Goal: Task Accomplishment & Management: Manage account settings

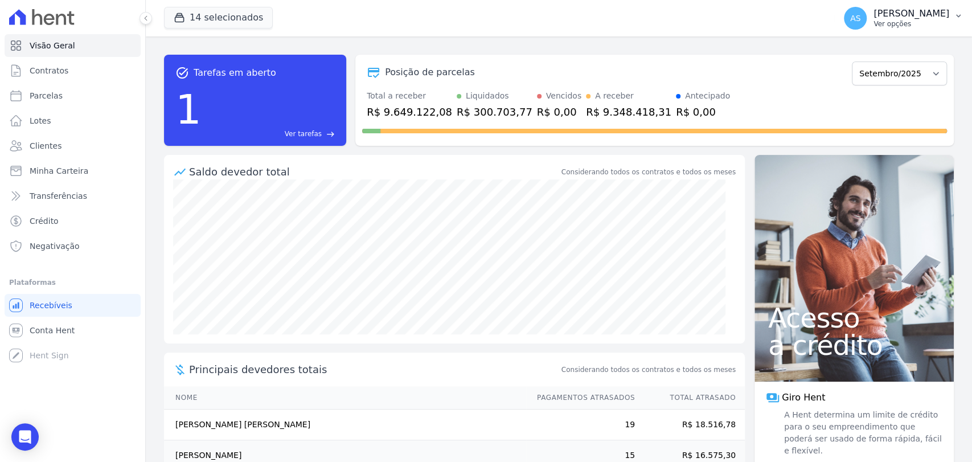
click at [955, 17] on icon "button" at bounding box center [957, 15] width 9 height 9
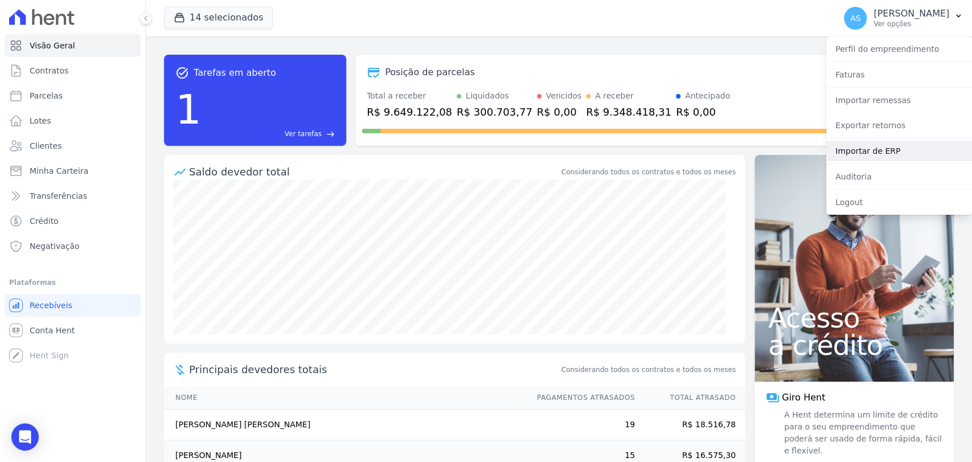
click at [879, 147] on link "Importar de ERP" at bounding box center [899, 151] width 146 height 20
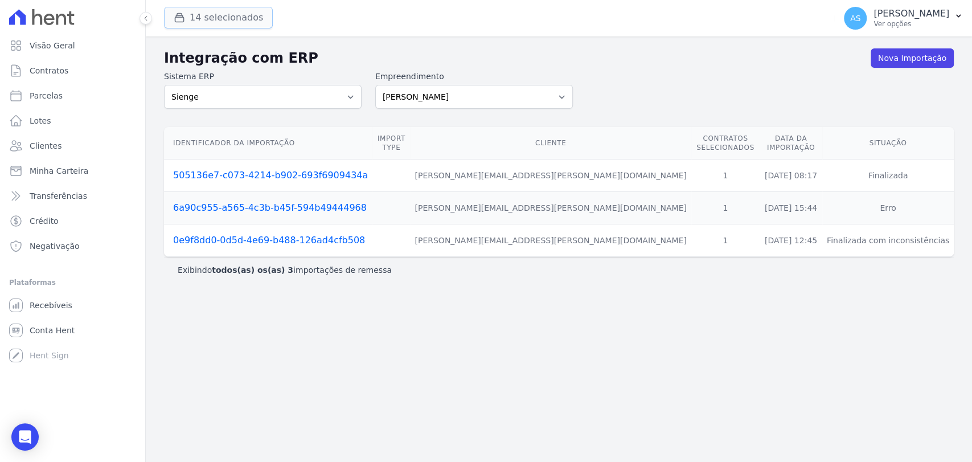
click at [236, 20] on button "14 selecionados" at bounding box center [218, 18] width 109 height 22
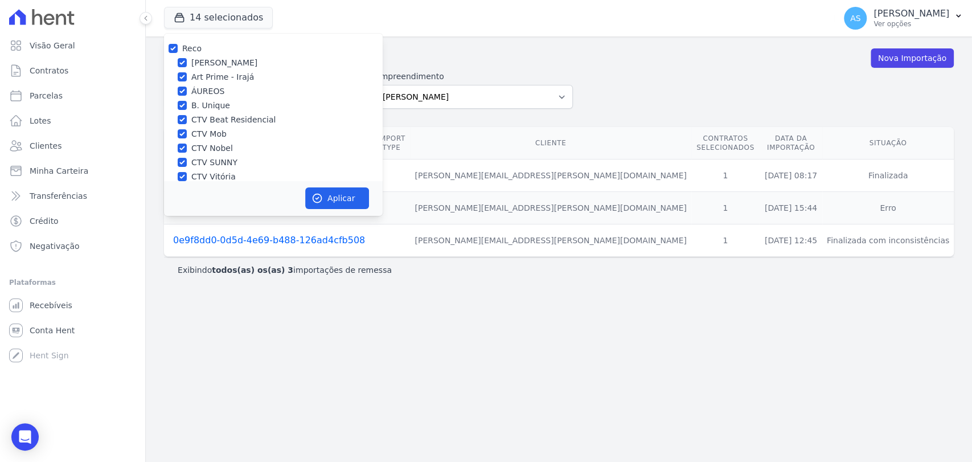
click at [167, 47] on div "Reco" at bounding box center [273, 49] width 219 height 12
click at [171, 47] on input "Reco" at bounding box center [172, 48] width 9 height 9
checkbox input "false"
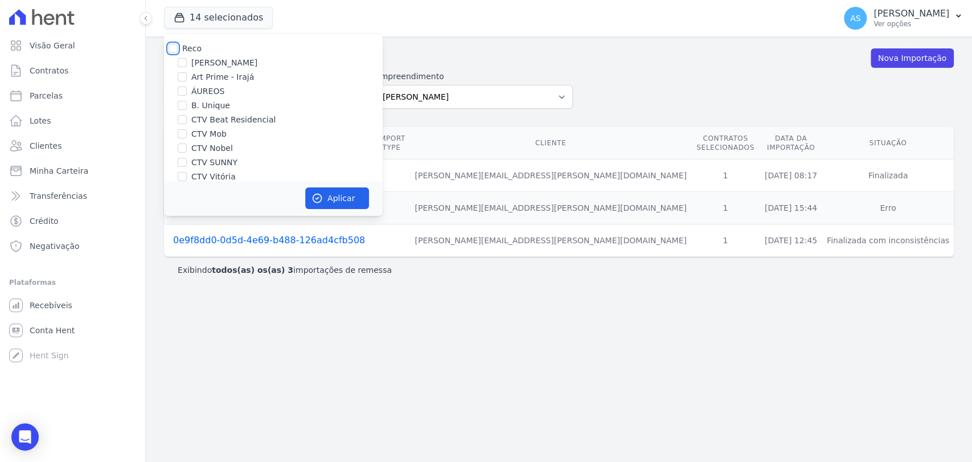
checkbox input "false"
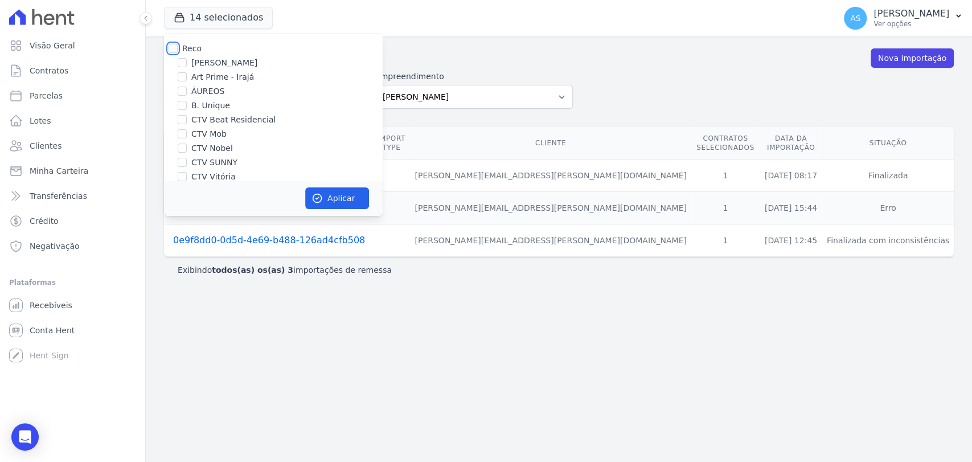
checkbox input "false"
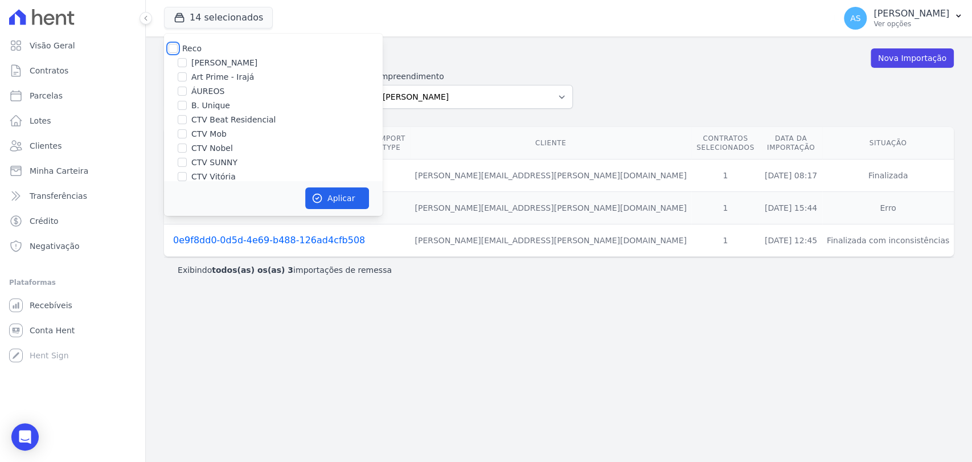
checkbox input "false"
click at [207, 89] on label "ÁUREOS" at bounding box center [207, 91] width 33 height 12
click at [187, 89] on input "ÁUREOS" at bounding box center [182, 91] width 9 height 9
checkbox input "true"
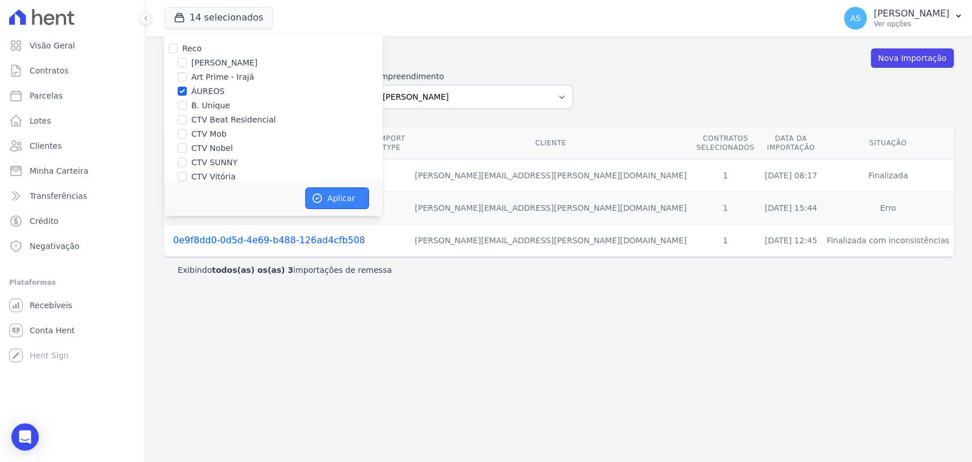
click at [338, 199] on button "Aplicar" at bounding box center [337, 198] width 64 height 22
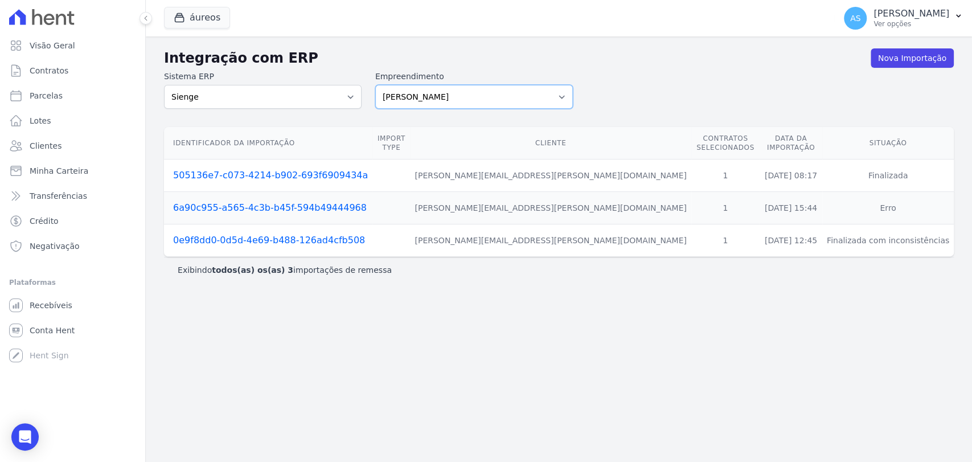
click at [563, 94] on select "[PERSON_NAME] Art Prime - [PERSON_NAME] Unique CTV Beat Residencial CTV Mob CTV…" at bounding box center [474, 97] width 198 height 24
select select "9db4d767-ec98-4519-aed7-f9568aa0b04c"
click at [375, 85] on select "Amaré Arpoador Art Prime - Irajá ÁUREOS B. Unique CTV Beat Residencial CTV Mob …" at bounding box center [474, 97] width 198 height 24
click at [907, 60] on link "Nova Importação" at bounding box center [911, 57] width 83 height 19
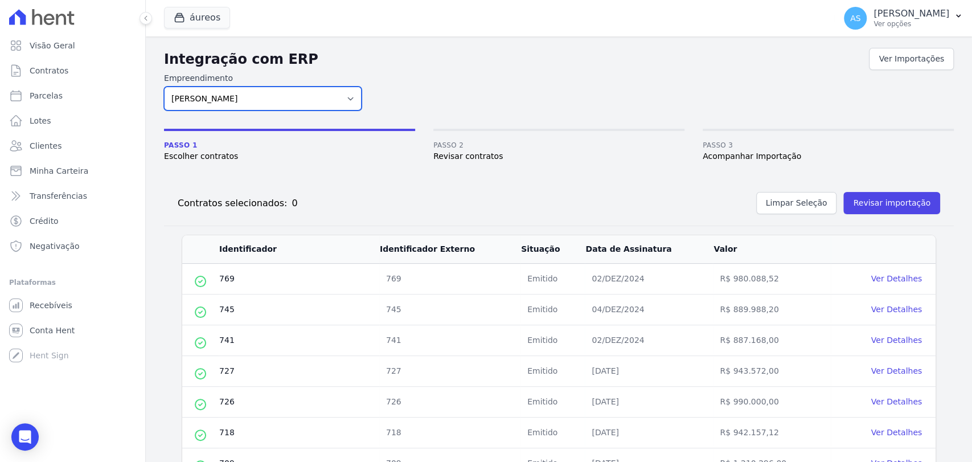
click at [257, 100] on select "Amaré Arpoador Art Prime - Irajá ÁUREOS B. Unique CTV Beat Residencial CTV Mob …" at bounding box center [263, 99] width 198 height 24
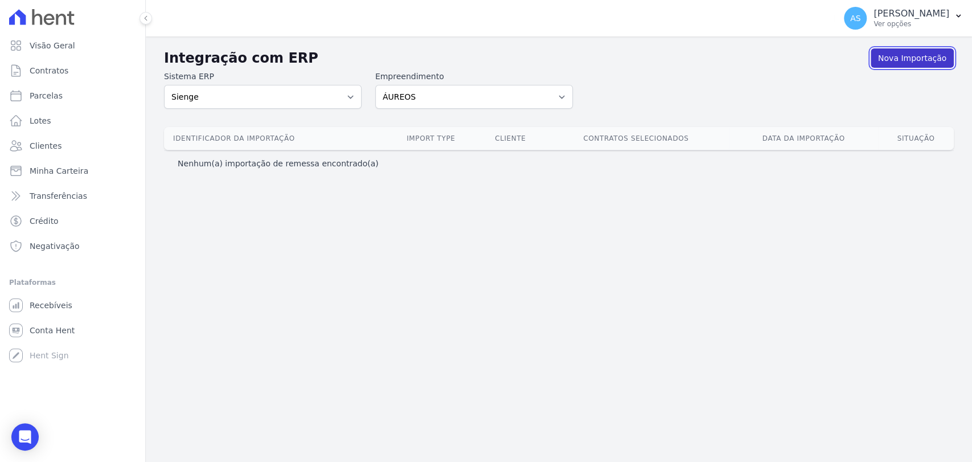
click at [932, 55] on link "Nova Importação" at bounding box center [911, 57] width 83 height 19
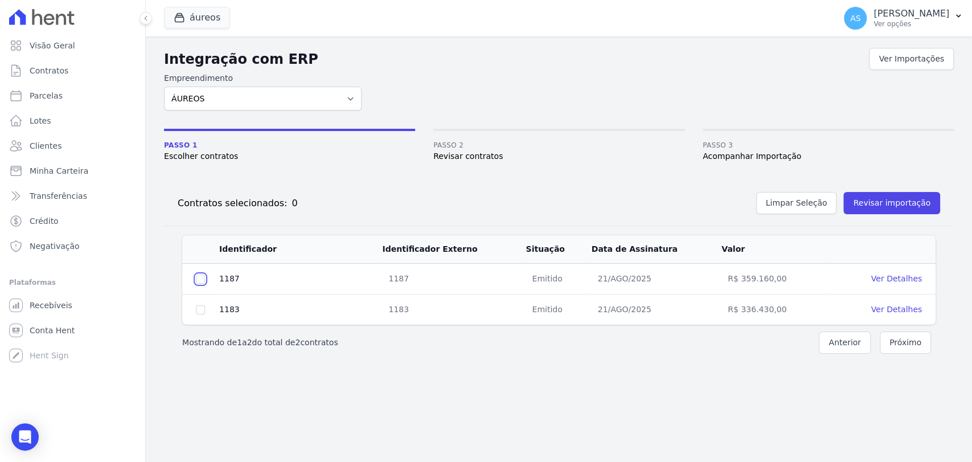
click at [200, 277] on input "checkbox" at bounding box center [200, 278] width 9 height 9
checkbox input "true"
click at [198, 283] on input "checkbox" at bounding box center [200, 278] width 9 height 9
checkbox input "true"
click at [888, 201] on button "Revisar importação" at bounding box center [891, 203] width 97 height 22
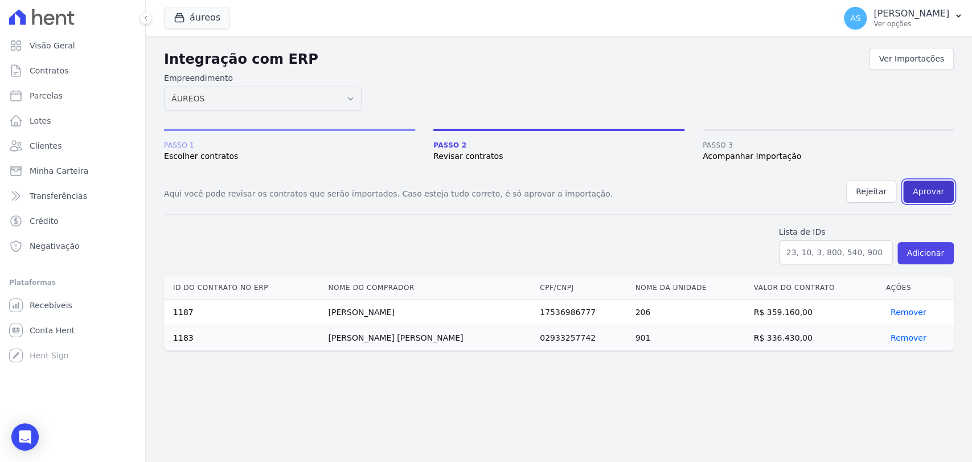
click at [929, 185] on button "Aprovar" at bounding box center [928, 191] width 51 height 22
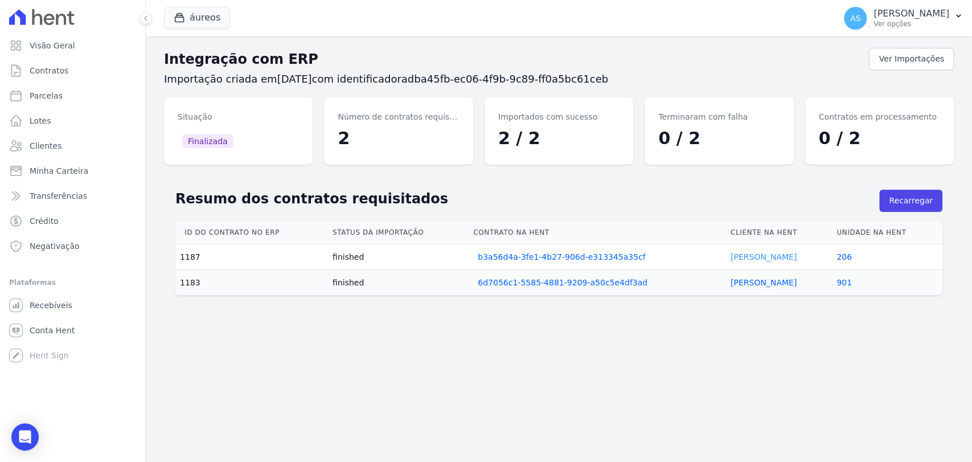
click at [752, 254] on link "Breno Teixeira" at bounding box center [763, 256] width 66 height 9
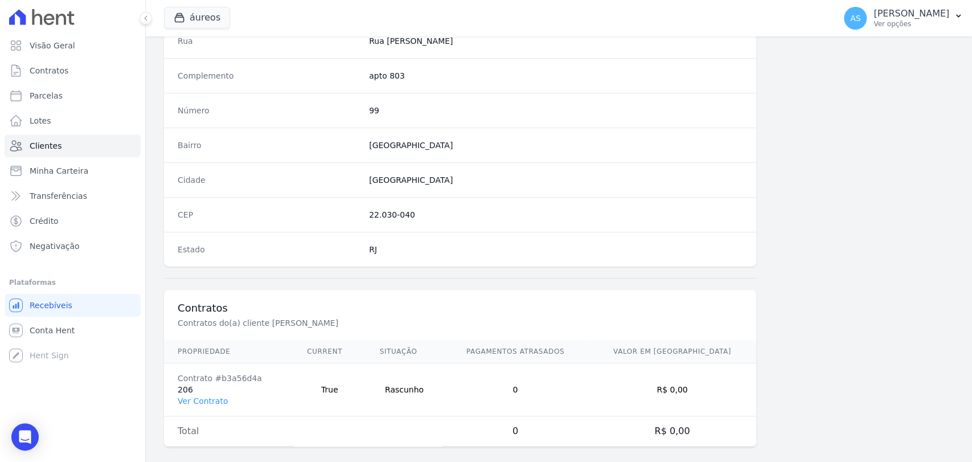
scroll to position [601, 0]
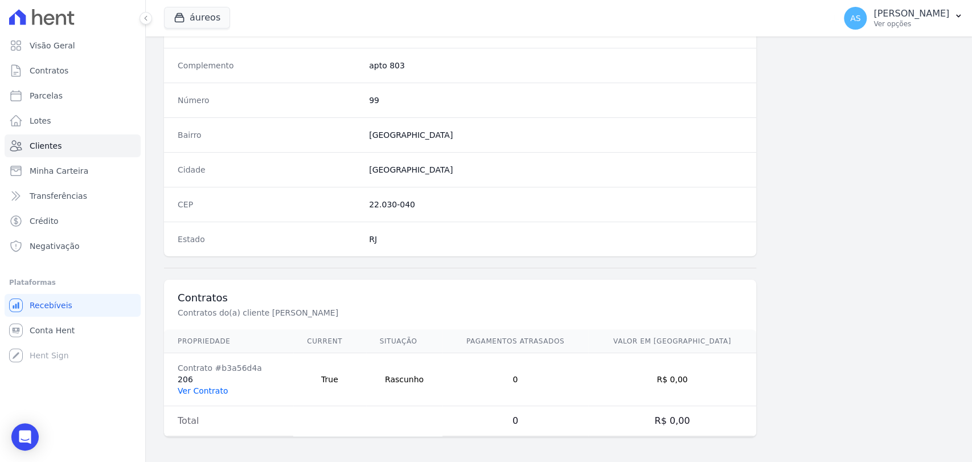
click at [196, 389] on link "Ver Contrato" at bounding box center [203, 390] width 50 height 9
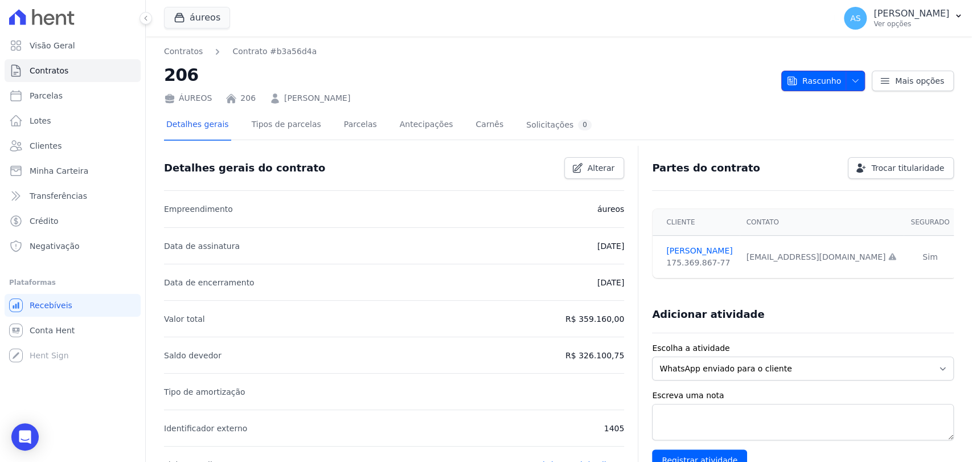
click at [845, 79] on span "button" at bounding box center [852, 81] width 14 height 18
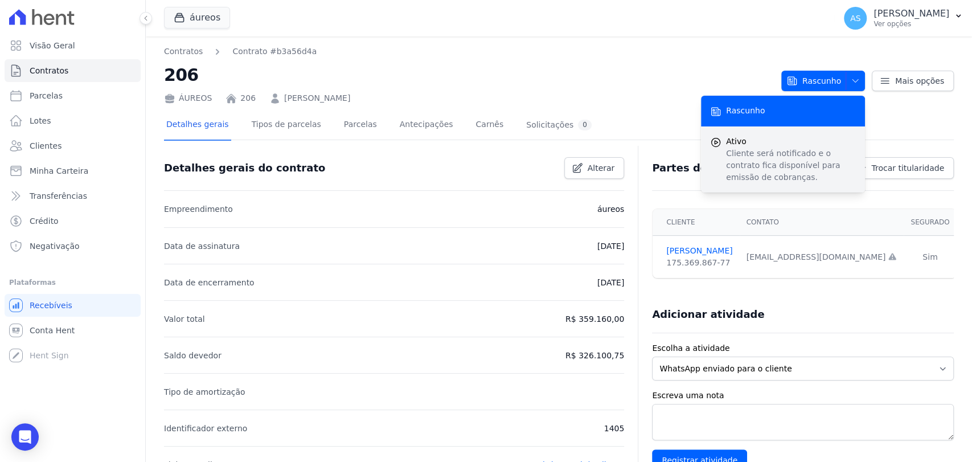
click at [733, 147] on p "Cliente será notificado e o contrato fica disponível para emissão de cobranças." at bounding box center [791, 165] width 130 height 36
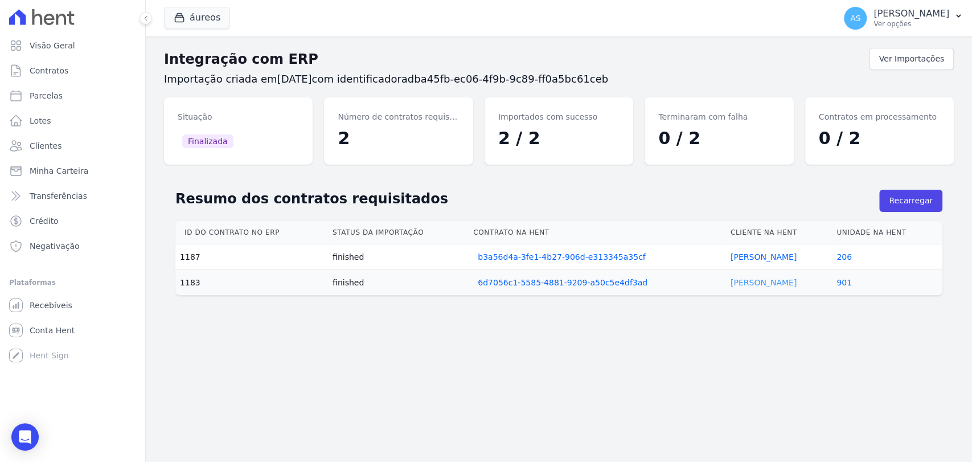
click at [754, 278] on link "Karla Leal" at bounding box center [763, 282] width 66 height 9
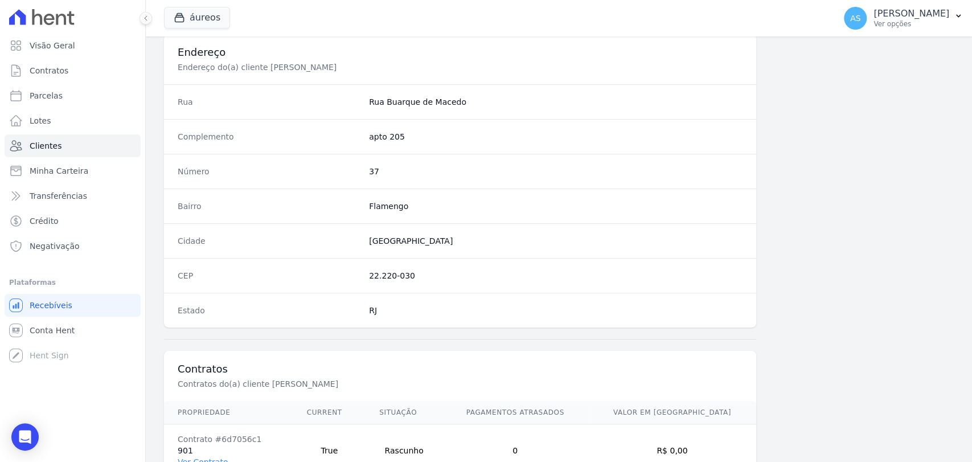
scroll to position [601, 0]
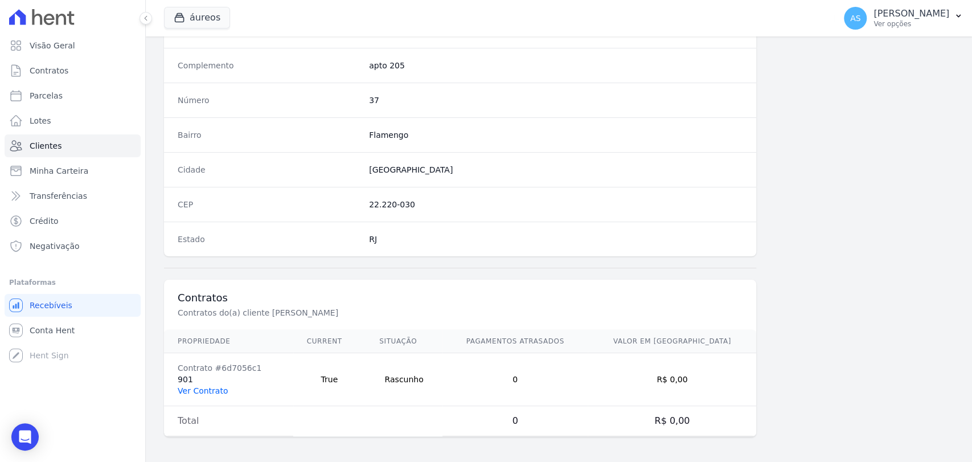
click at [202, 386] on link "Ver Contrato" at bounding box center [203, 390] width 50 height 9
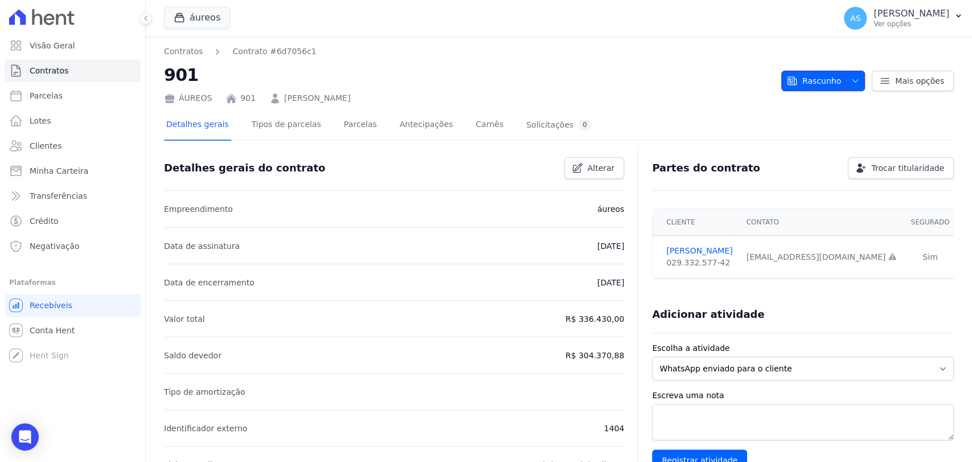
click at [850, 76] on icon "button" at bounding box center [854, 80] width 9 height 9
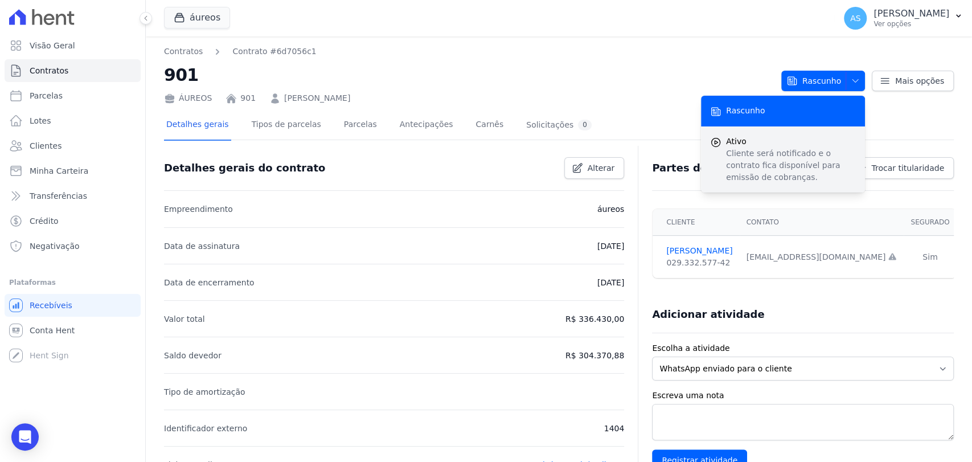
click at [729, 158] on p "Cliente será notificado e o contrato fica disponível para emissão de cobranças." at bounding box center [791, 165] width 130 height 36
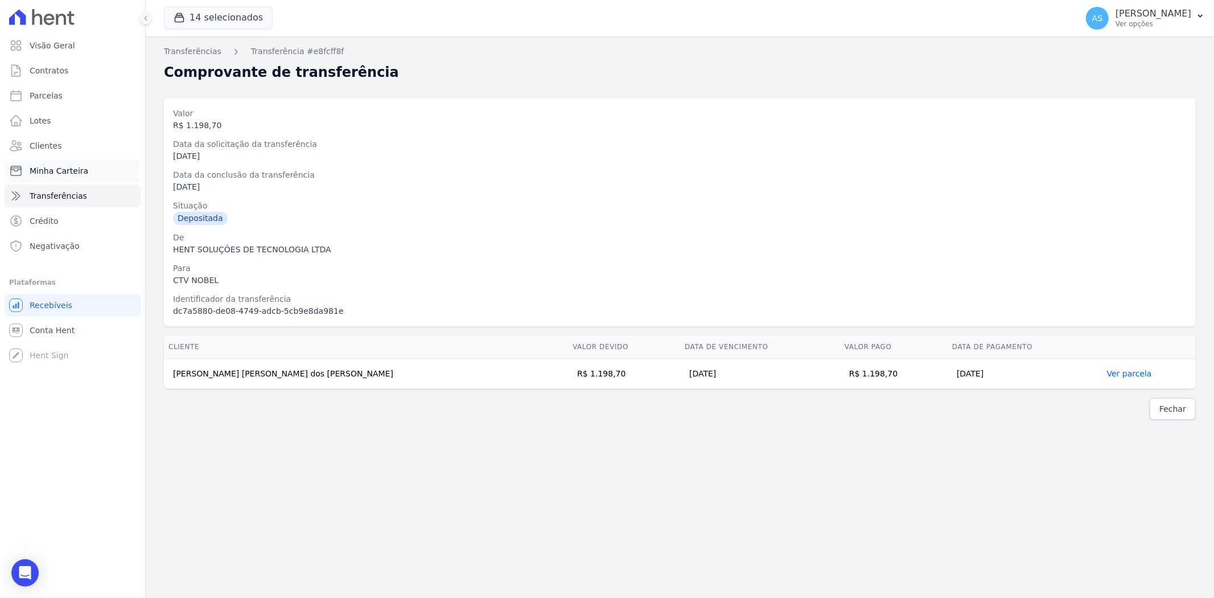
click at [44, 168] on span "Minha Carteira" at bounding box center [59, 170] width 59 height 11
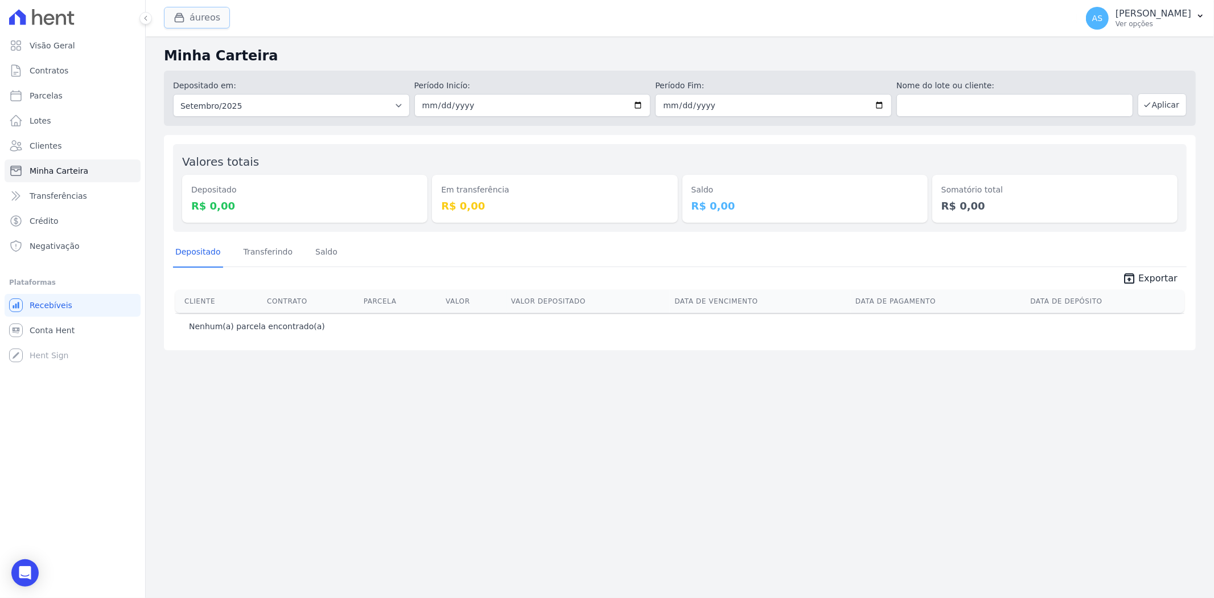
click at [207, 19] on button "áureos" at bounding box center [197, 18] width 66 height 22
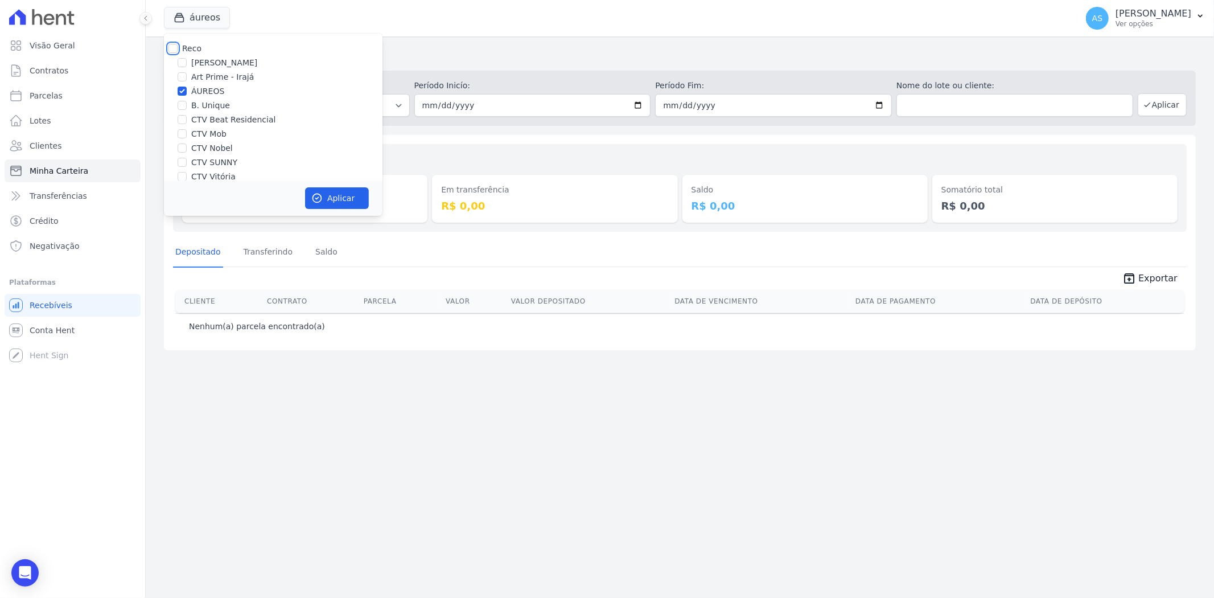
click at [174, 48] on input "Reco" at bounding box center [172, 48] width 9 height 9
checkbox input "true"
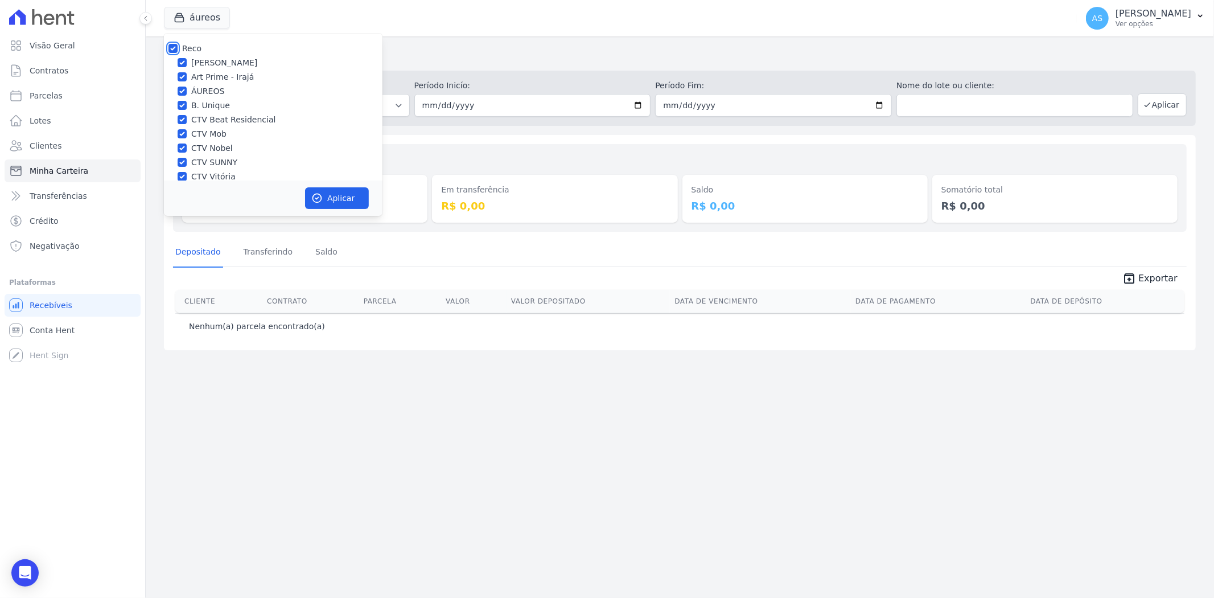
checkbox input "true"
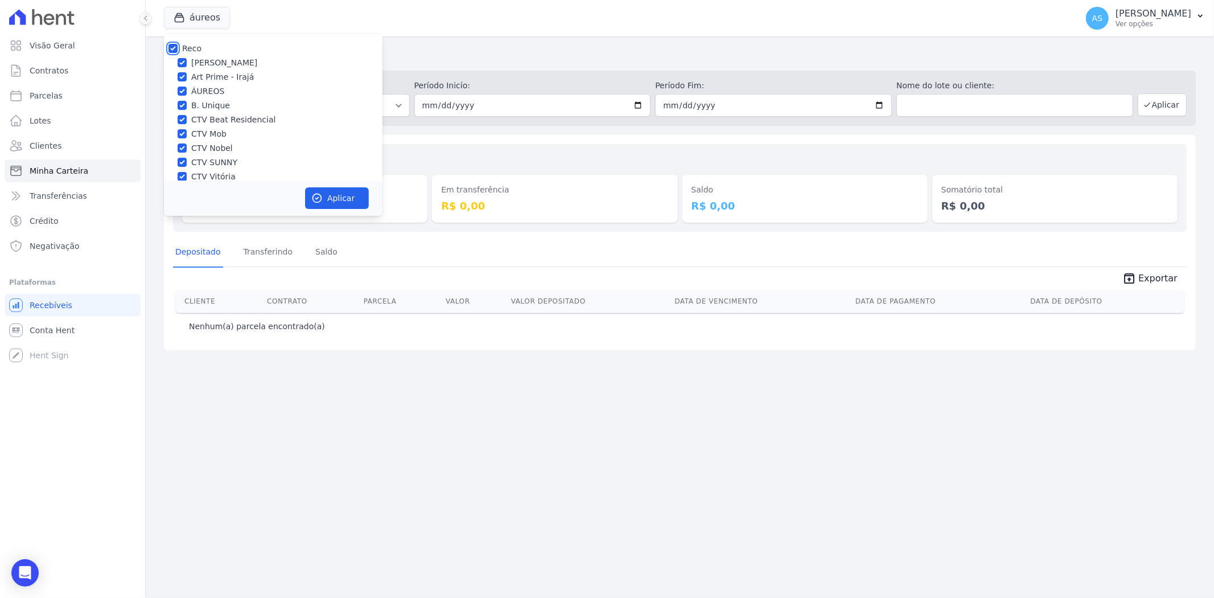
checkbox input "true"
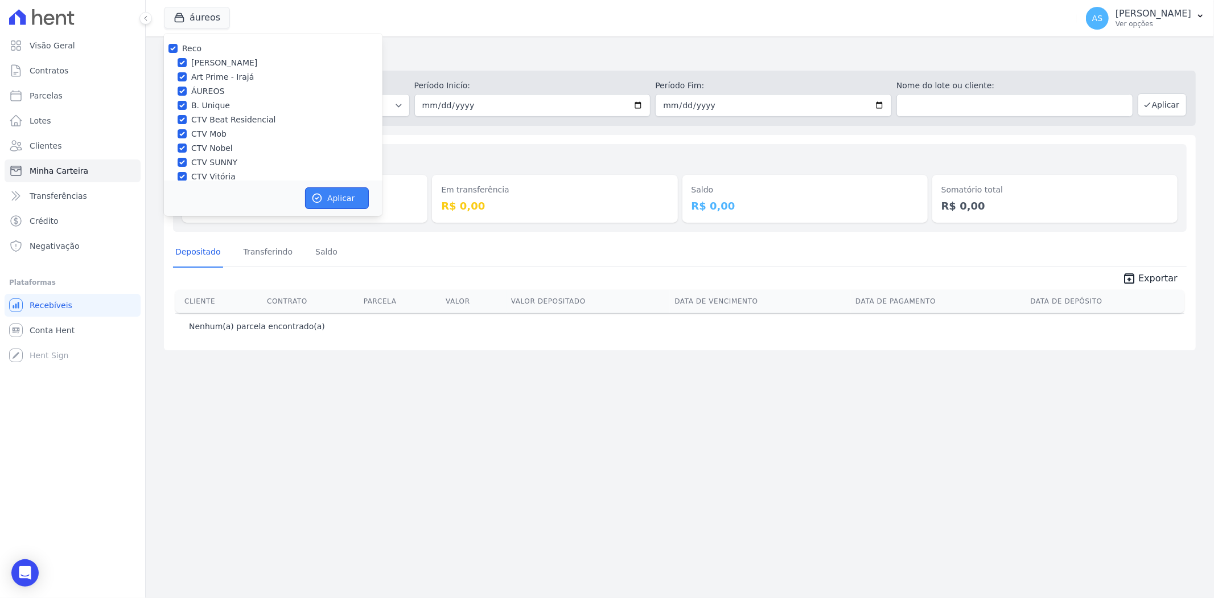
click at [332, 194] on button "Aplicar" at bounding box center [337, 198] width 64 height 22
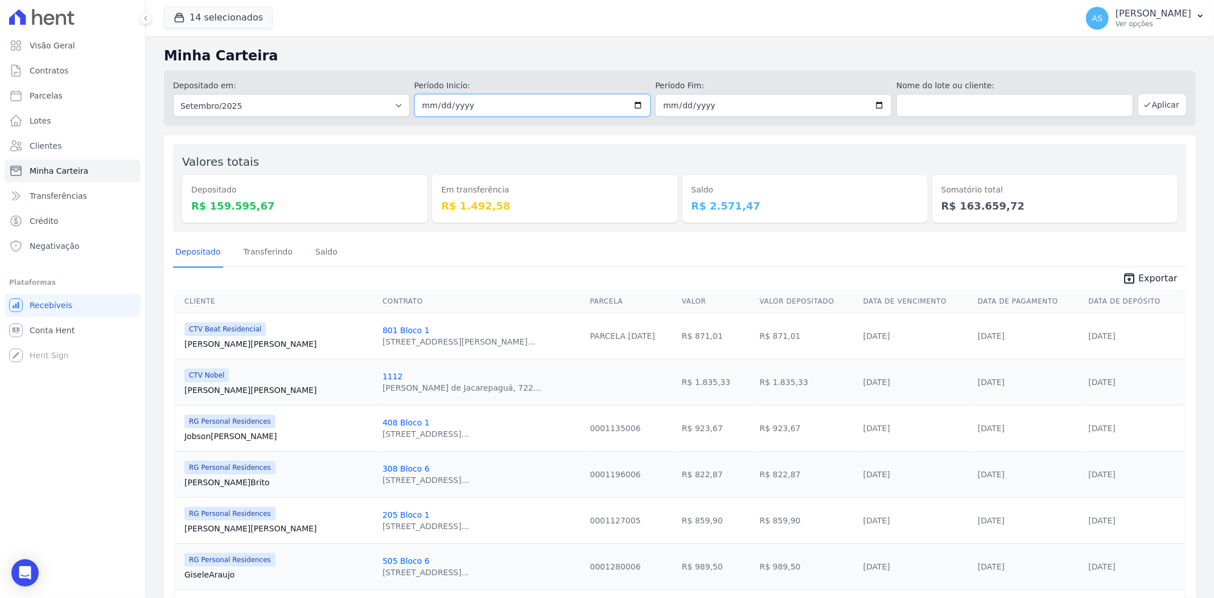
click at [640, 106] on input "2025-09-01" at bounding box center [532, 105] width 237 height 23
click at [635, 105] on input "2025-09-01" at bounding box center [532, 105] width 237 height 23
type input "[DATE]"
click at [873, 104] on input "2025-09-30" at bounding box center [773, 105] width 237 height 23
type input "[DATE]"
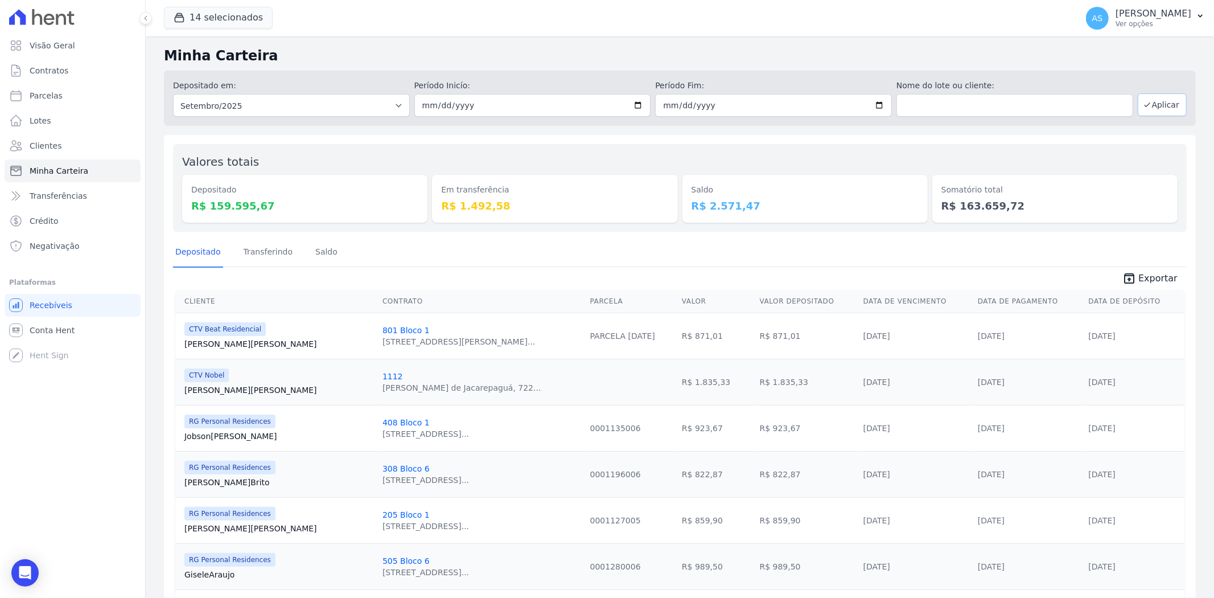
click at [1154, 104] on button "Aplicar" at bounding box center [1162, 104] width 49 height 23
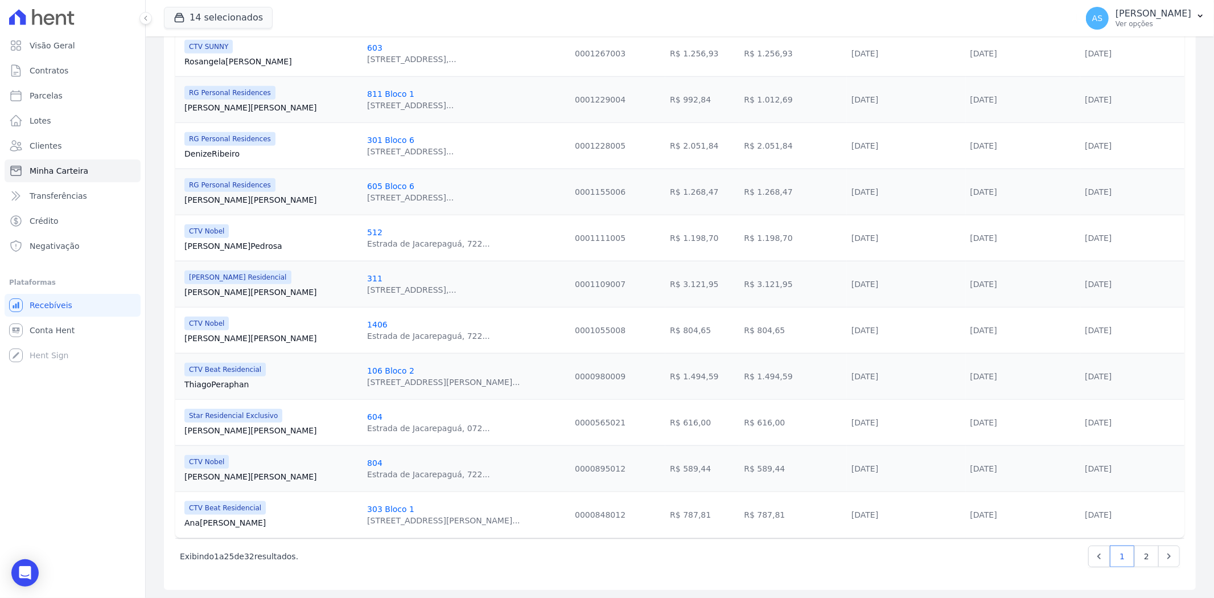
scroll to position [929, 0]
click at [211, 334] on link "[PERSON_NAME] Silva" at bounding box center [271, 336] width 174 height 11
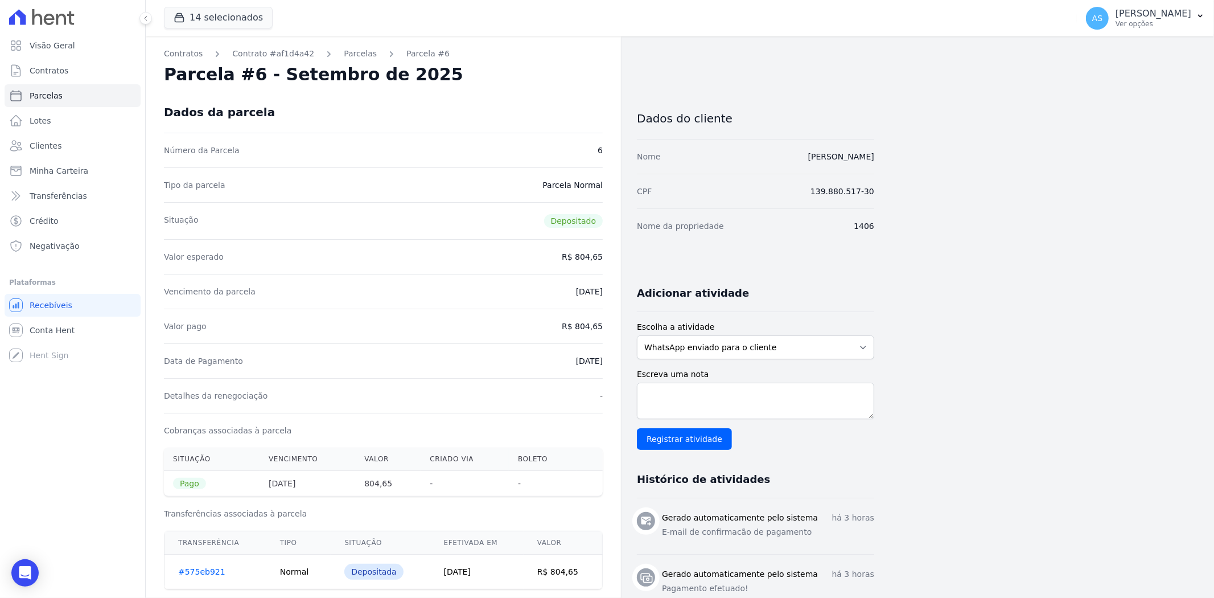
click at [200, 573] on link "#575eb921" at bounding box center [201, 571] width 47 height 9
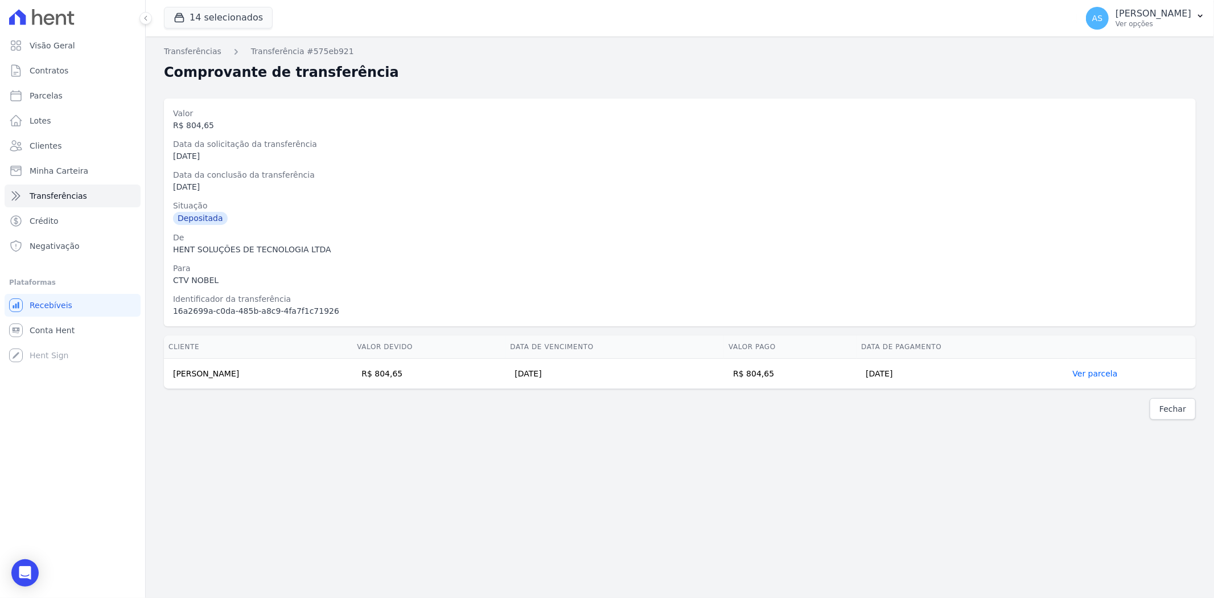
drag, startPoint x: 274, startPoint y: 376, endPoint x: 168, endPoint y: 373, distance: 105.9
click at [168, 373] on td "Stephanie Serafim da Silva" at bounding box center [258, 374] width 188 height 30
copy td "Stephanie Serafim da Silva"
click at [1170, 24] on p "Ver opções" at bounding box center [1154, 23] width 76 height 9
click at [1110, 150] on link "Importar de ERP" at bounding box center [1141, 151] width 146 height 20
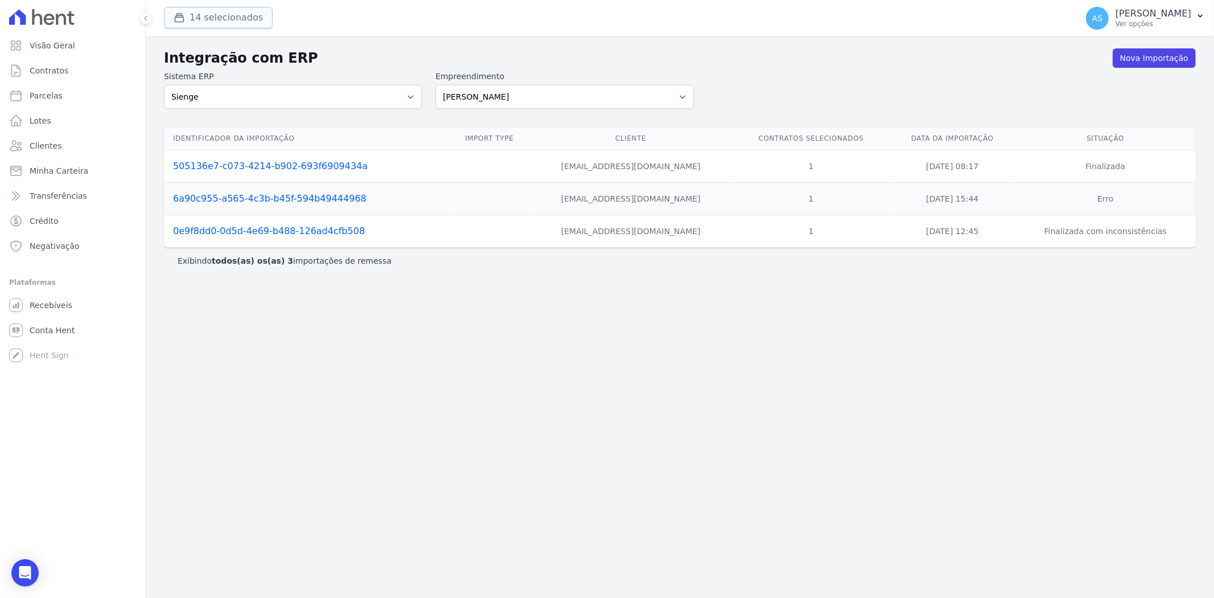
click at [211, 20] on button "14 selecionados" at bounding box center [218, 18] width 109 height 22
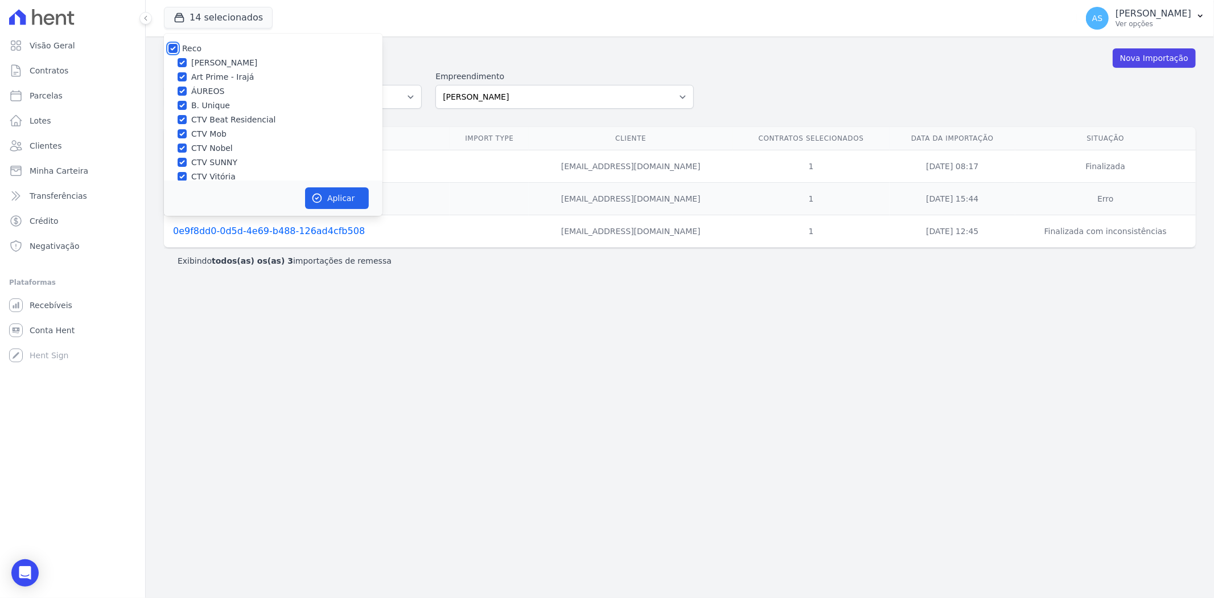
click at [173, 51] on input "Reco" at bounding box center [172, 48] width 9 height 9
checkbox input "false"
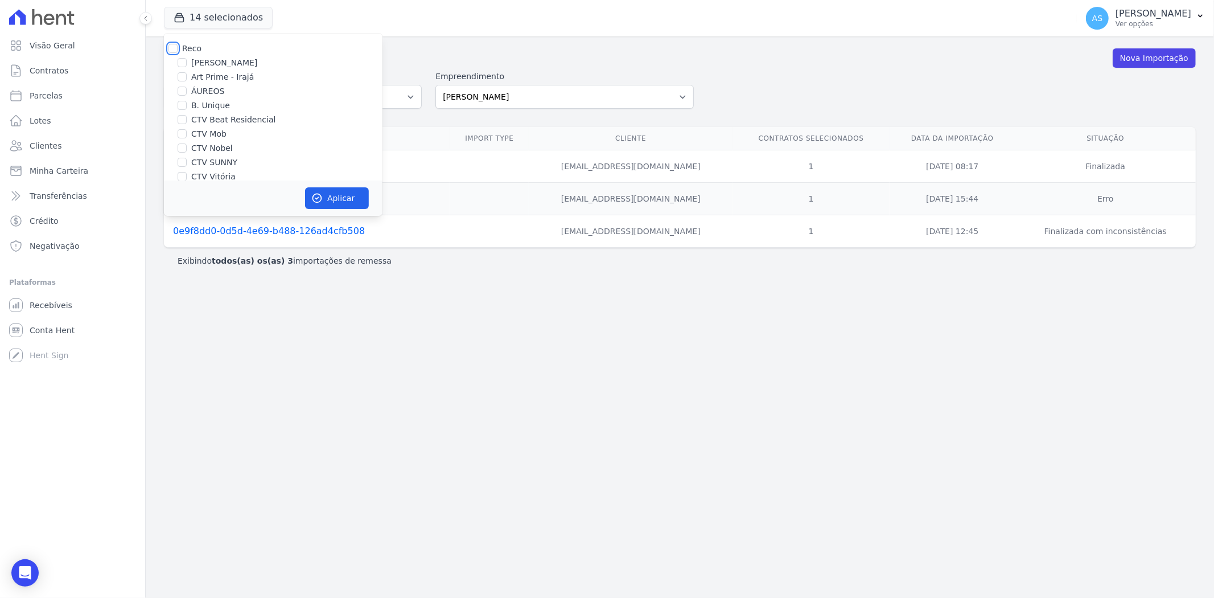
checkbox input "false"
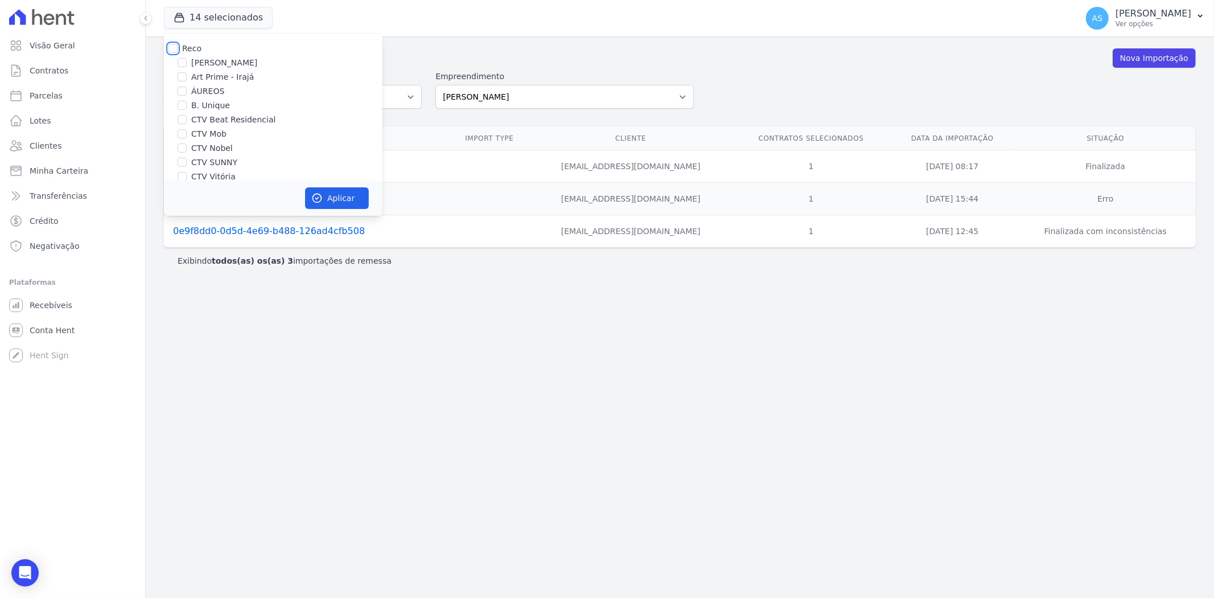
checkbox input "false"
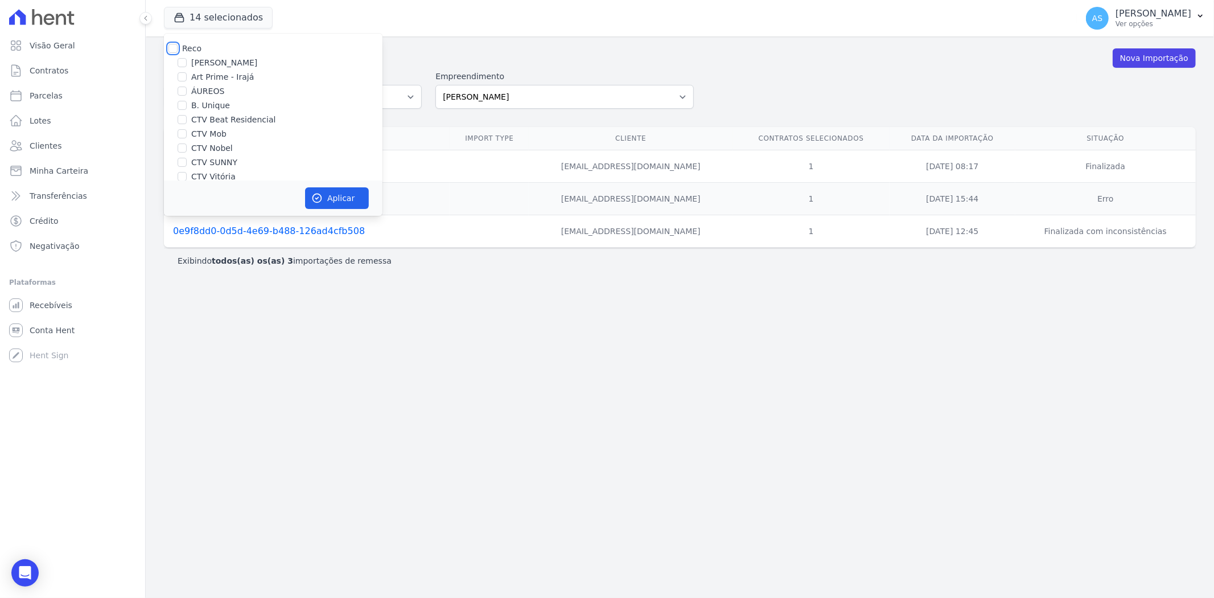
checkbox input "false"
click at [188, 87] on div "ÁUREOS" at bounding box center [273, 91] width 219 height 12
click at [180, 92] on input "ÁUREOS" at bounding box center [182, 91] width 9 height 9
checkbox input "true"
click at [333, 196] on button "Aplicar" at bounding box center [337, 198] width 64 height 22
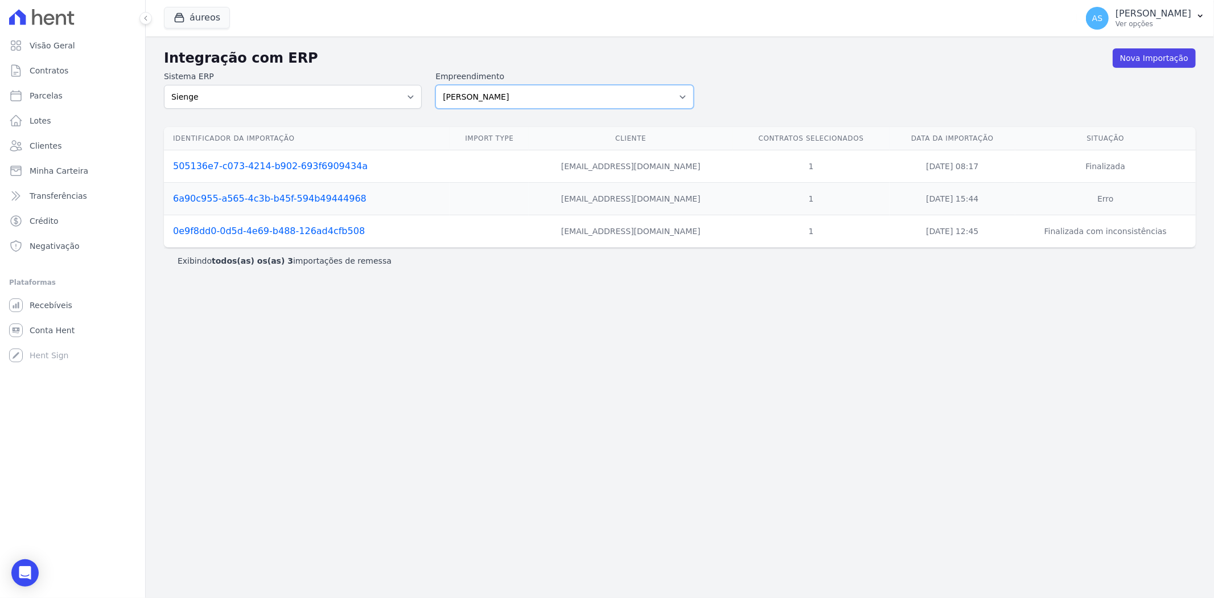
click at [681, 97] on select "Amaré Arpoador Art Prime - Irajá ÁUREOS B. Unique CTV Beat Residencial CTV Mob …" at bounding box center [564, 97] width 258 height 24
select select "9db4d767-ec98-4519-aed7-f9568aa0b04c"
click at [435, 85] on select "Amaré Arpoador Art Prime - Irajá ÁUREOS B. Unique CTV Beat Residencial CTV Mob …" at bounding box center [564, 97] width 258 height 24
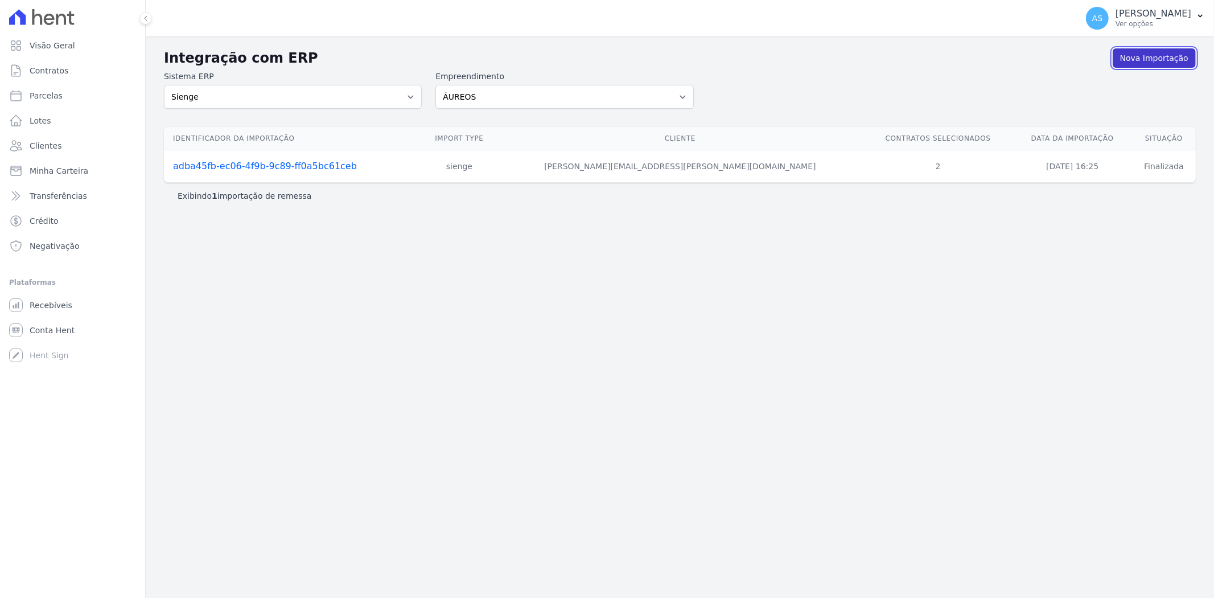
click at [1162, 54] on link "Nova Importação" at bounding box center [1154, 57] width 83 height 19
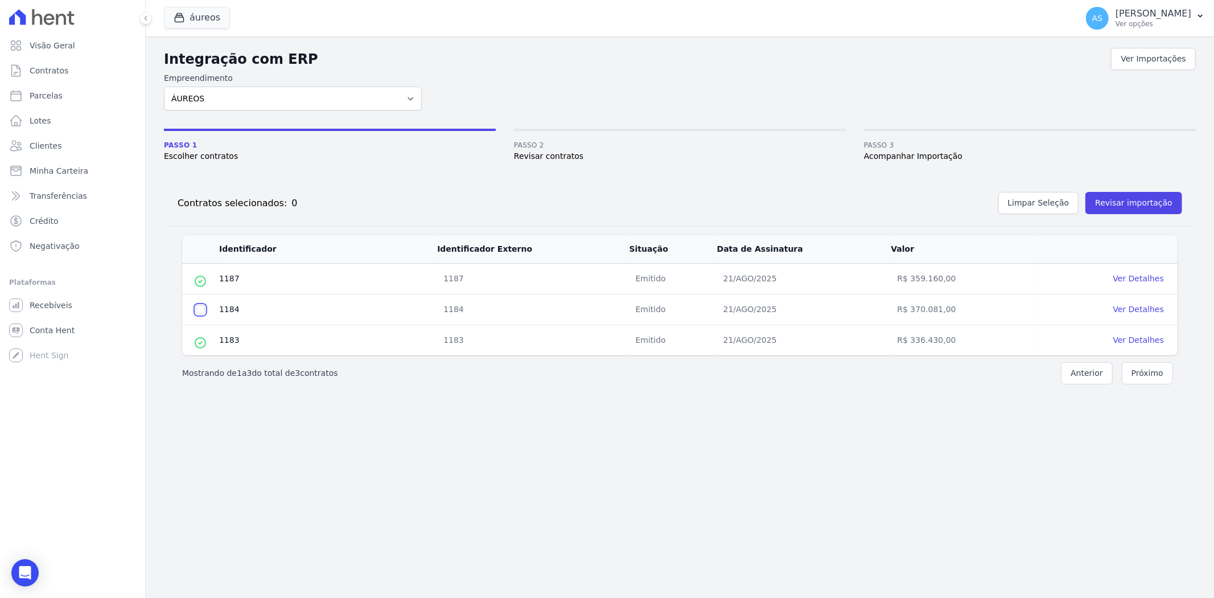
click at [199, 309] on input "checkbox" at bounding box center [200, 309] width 9 height 9
checkbox input "true"
click at [1136, 205] on button "Revisar importação" at bounding box center [1133, 203] width 97 height 22
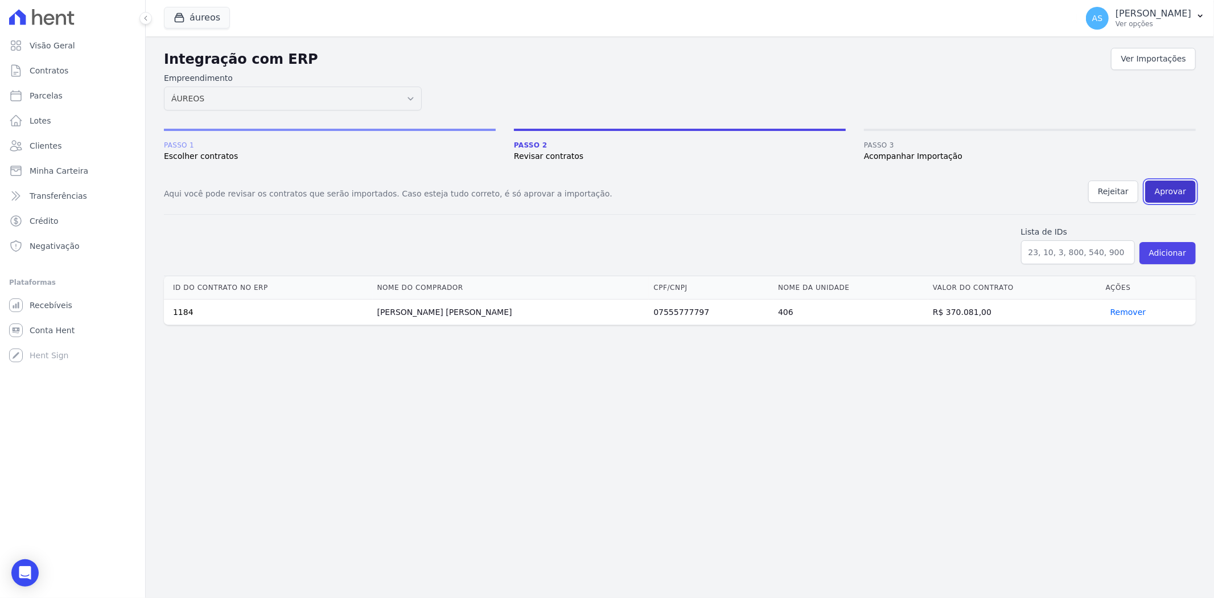
click at [1170, 189] on button "Aprovar" at bounding box center [1170, 191] width 51 height 22
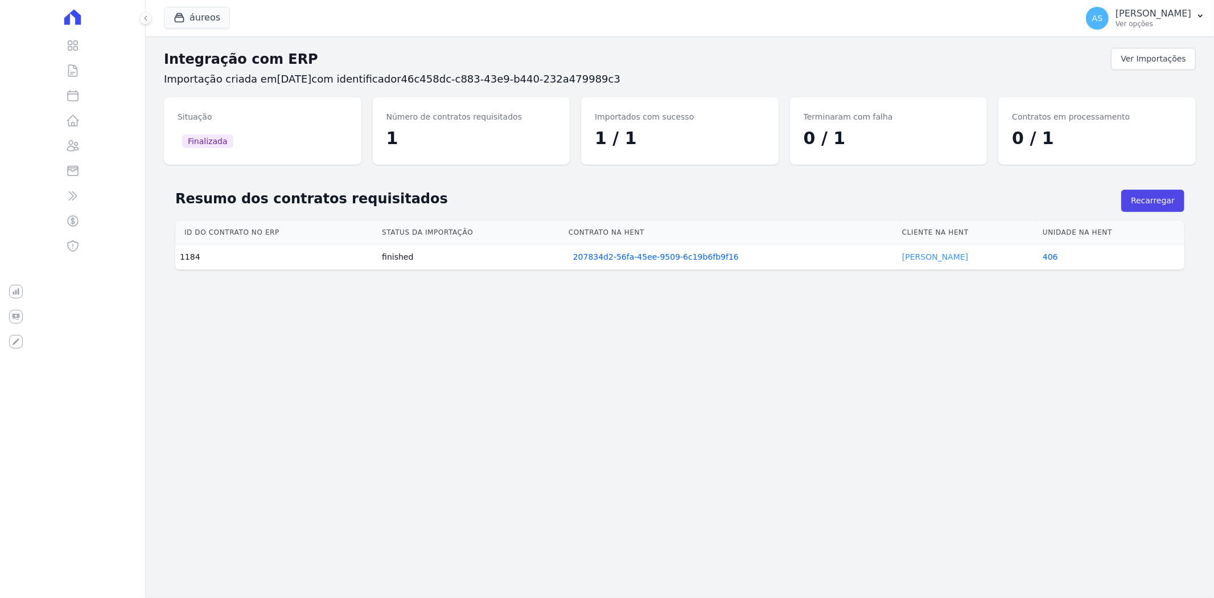
click at [912, 260] on link "Patricia Belem" at bounding box center [935, 256] width 66 height 9
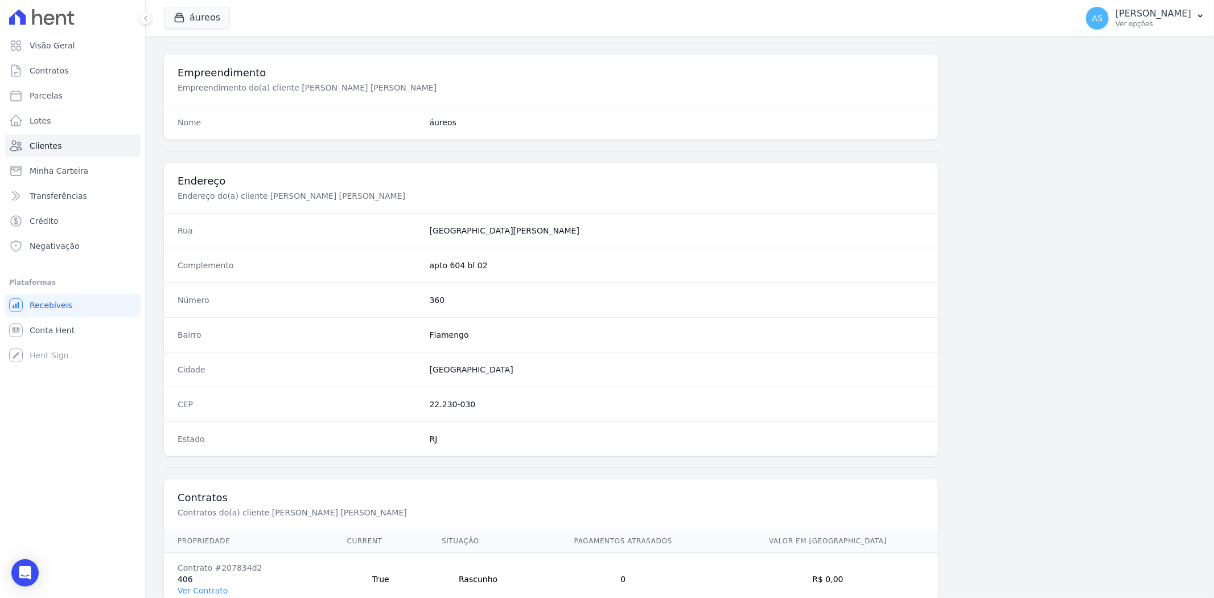
scroll to position [469, 0]
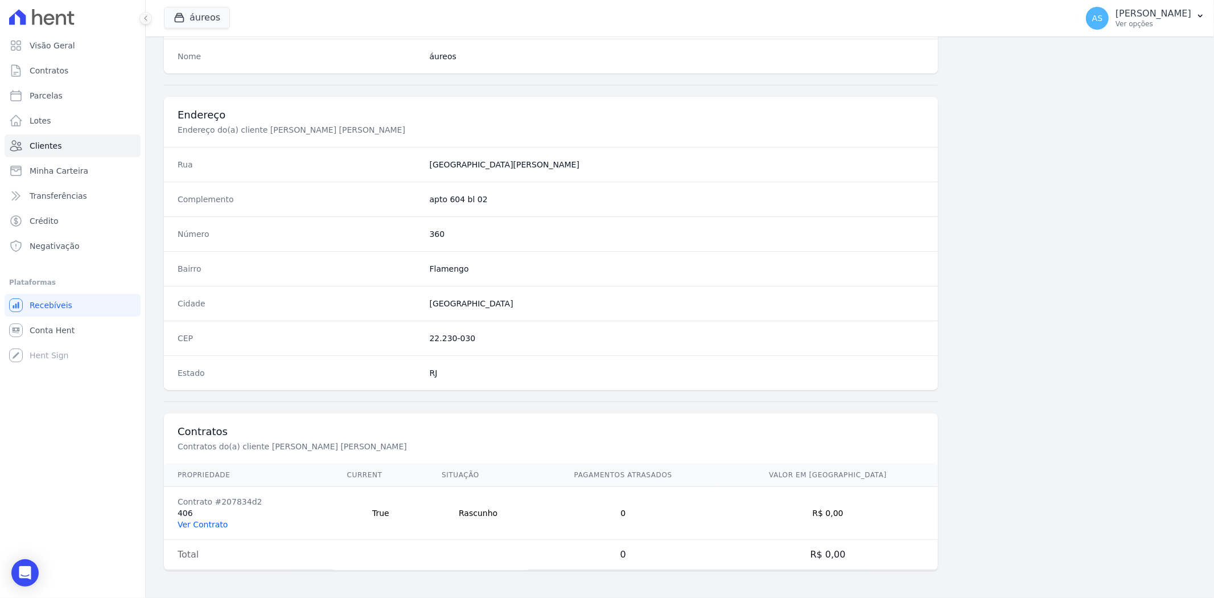
click at [198, 522] on link "Ver Contrato" at bounding box center [203, 524] width 50 height 9
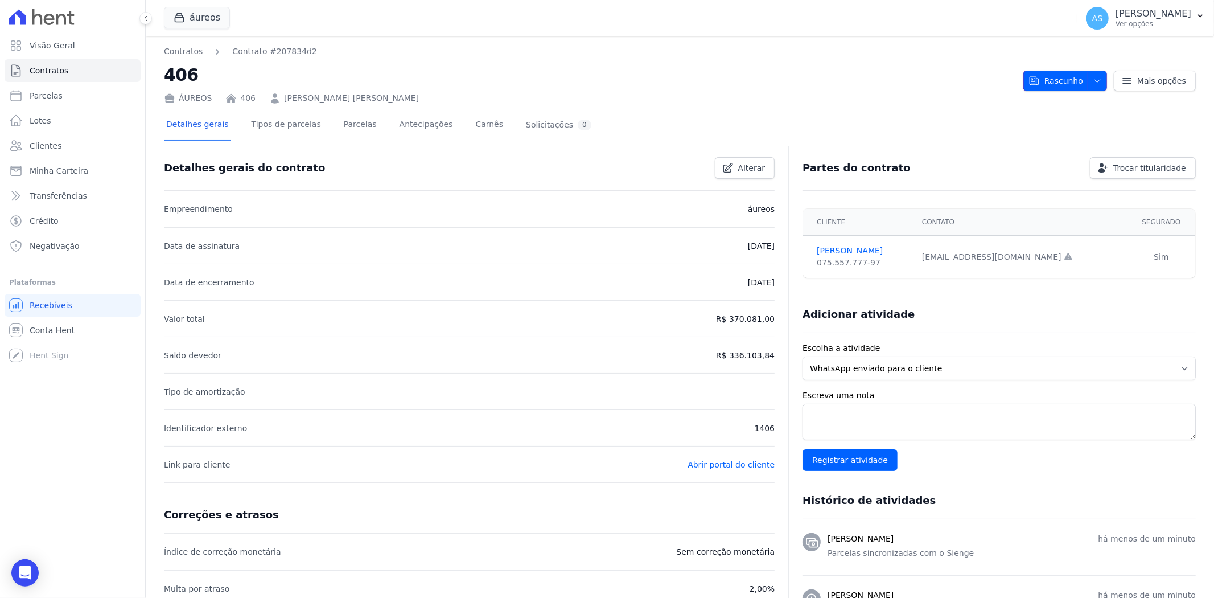
click at [1088, 79] on span "button" at bounding box center [1095, 81] width 14 height 18
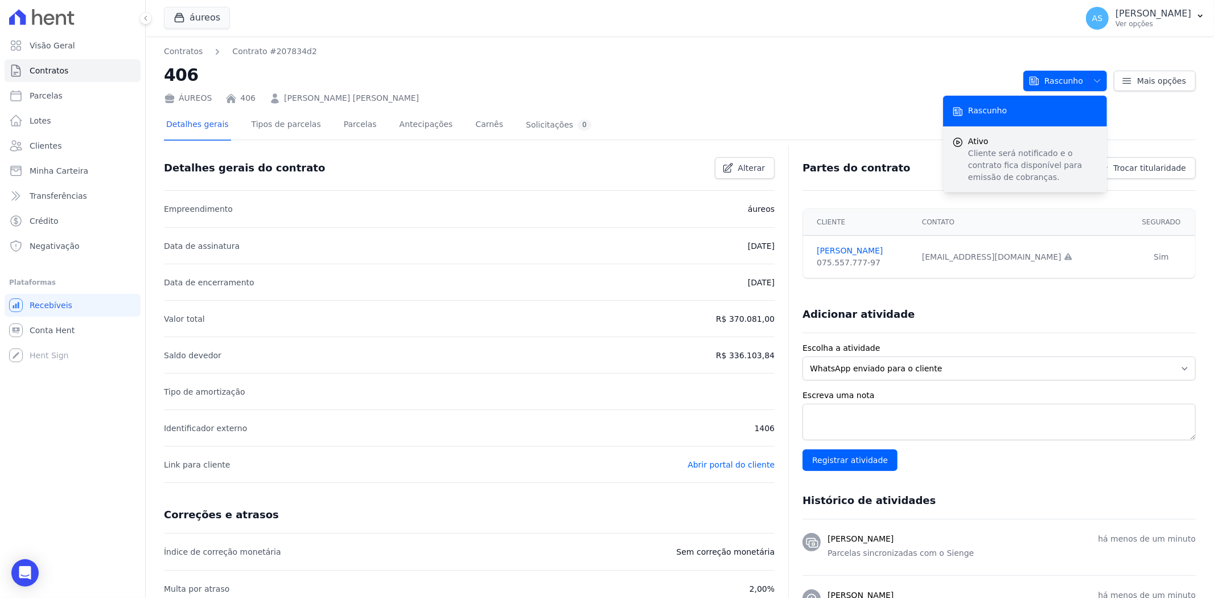
click at [983, 153] on p "Cliente será notificado e o contrato fica disponível para emissão de cobranças." at bounding box center [1033, 165] width 130 height 36
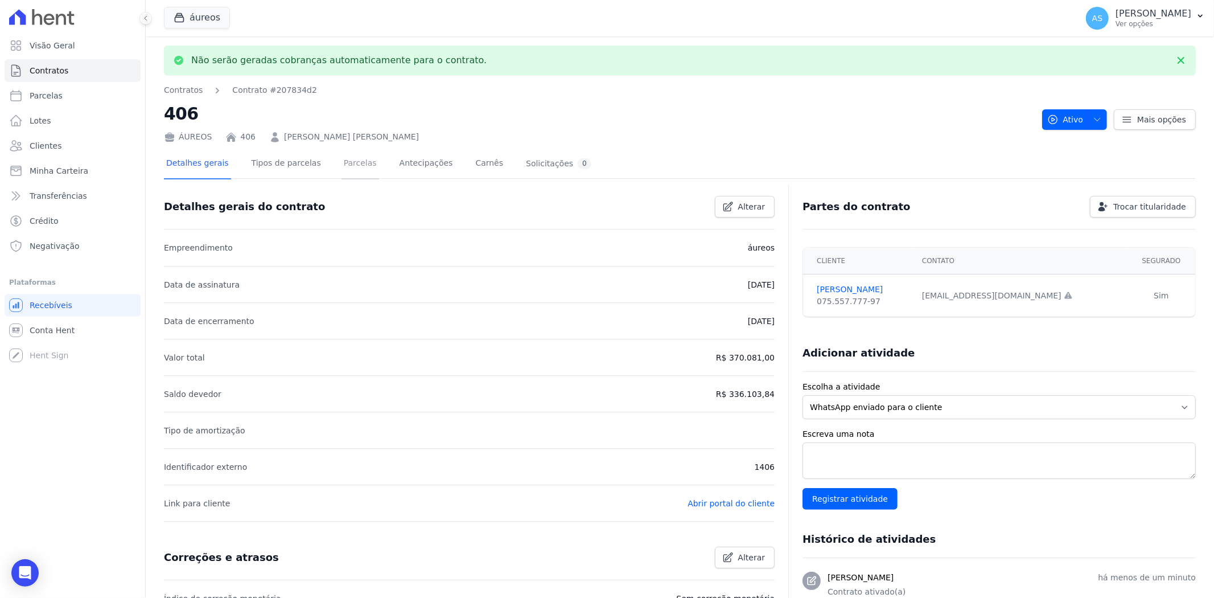
click at [349, 167] on link "Parcelas" at bounding box center [361, 164] width 38 height 30
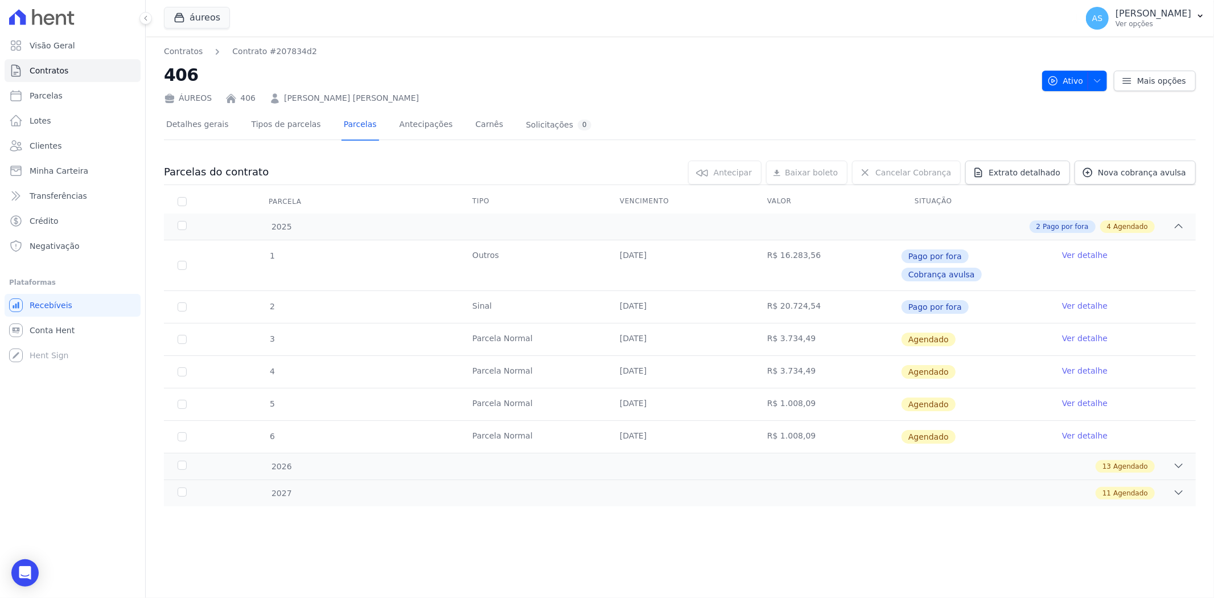
click at [1082, 332] on link "Ver detalhe" at bounding box center [1085, 337] width 46 height 11
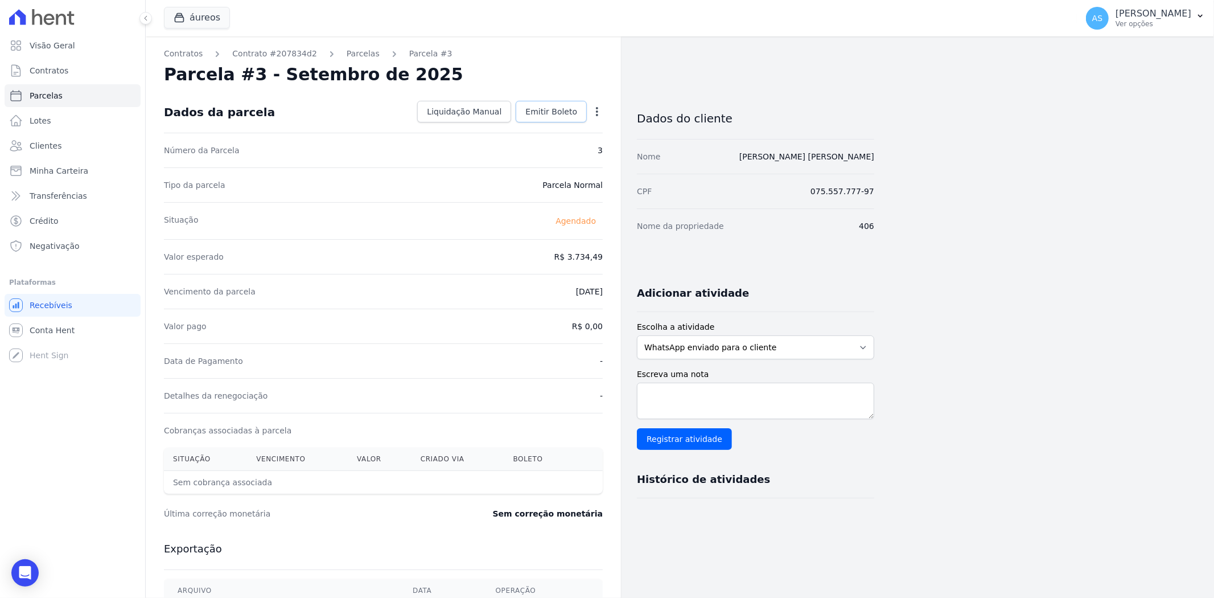
click at [558, 111] on span "Emitir Boleto" at bounding box center [551, 111] width 52 height 11
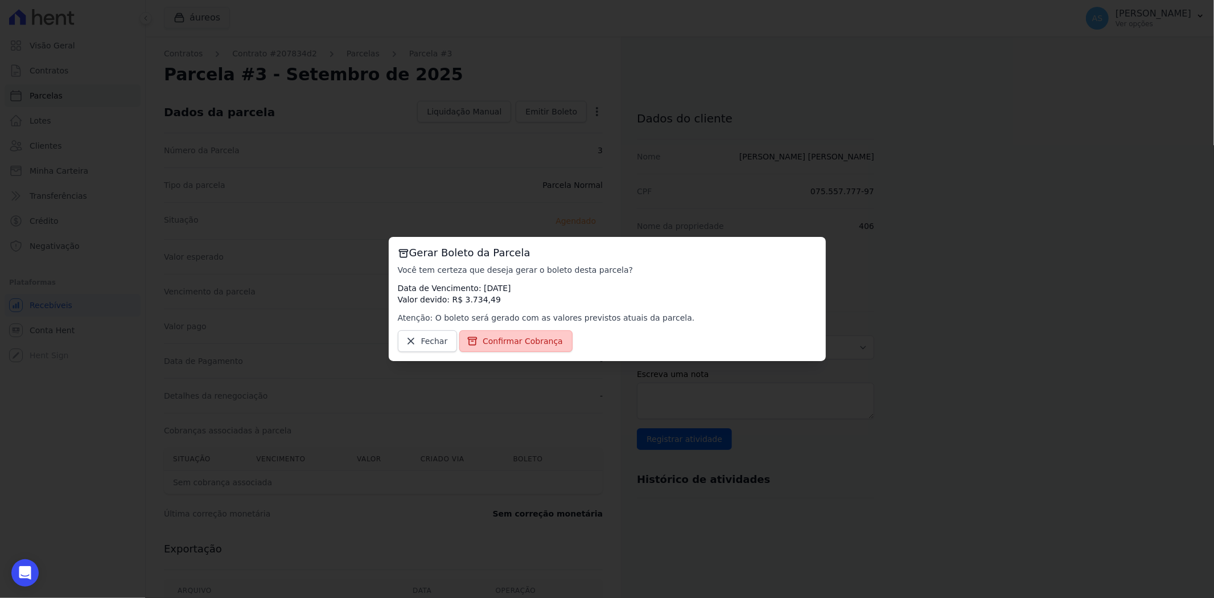
click at [509, 342] on span "Confirmar Cobrança" at bounding box center [523, 340] width 80 height 11
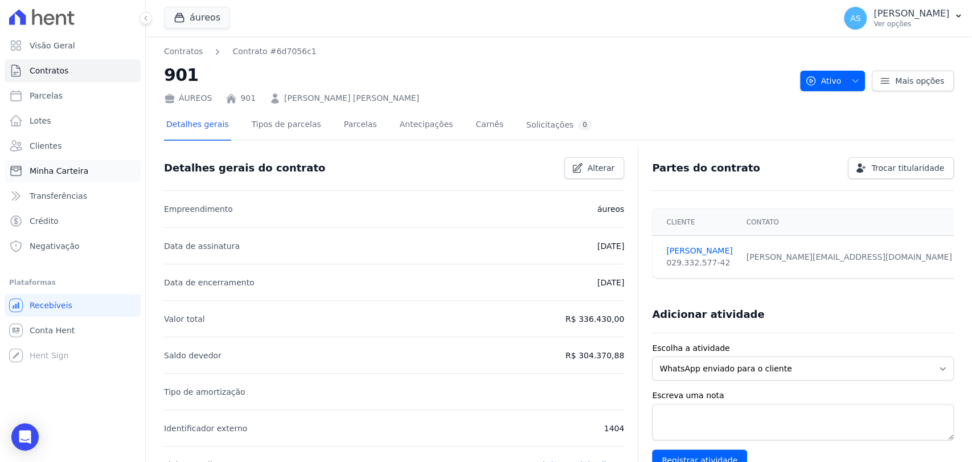
click at [61, 174] on span "Minha Carteira" at bounding box center [59, 170] width 59 height 11
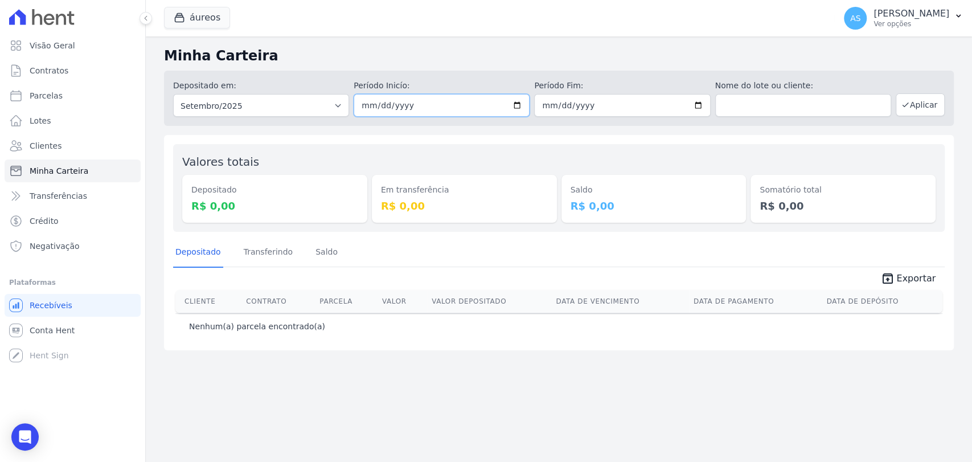
click at [521, 106] on input "2025-09-01" at bounding box center [441, 105] width 176 height 23
type input "[DATE]"
click at [702, 102] on input "2025-09-30" at bounding box center [622, 105] width 176 height 23
type input "[DATE]"
click at [920, 107] on button "Aplicar" at bounding box center [919, 104] width 49 height 23
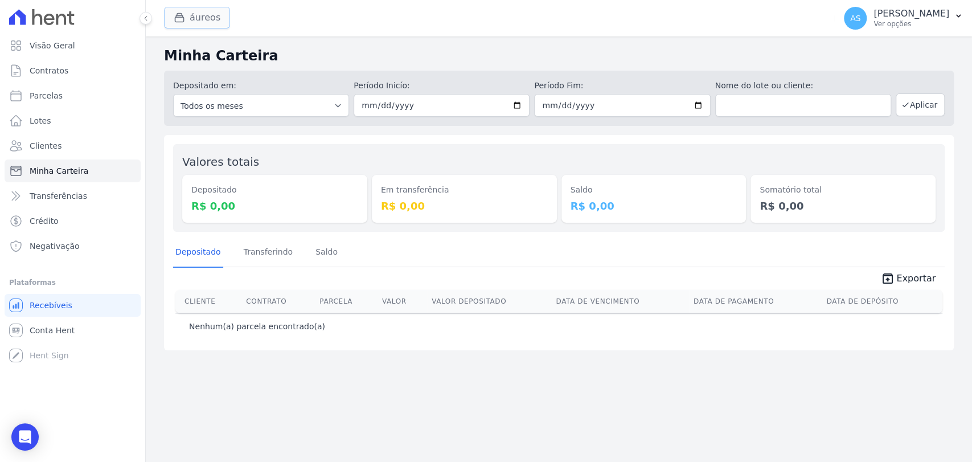
click at [196, 19] on button "áureos" at bounding box center [197, 18] width 66 height 22
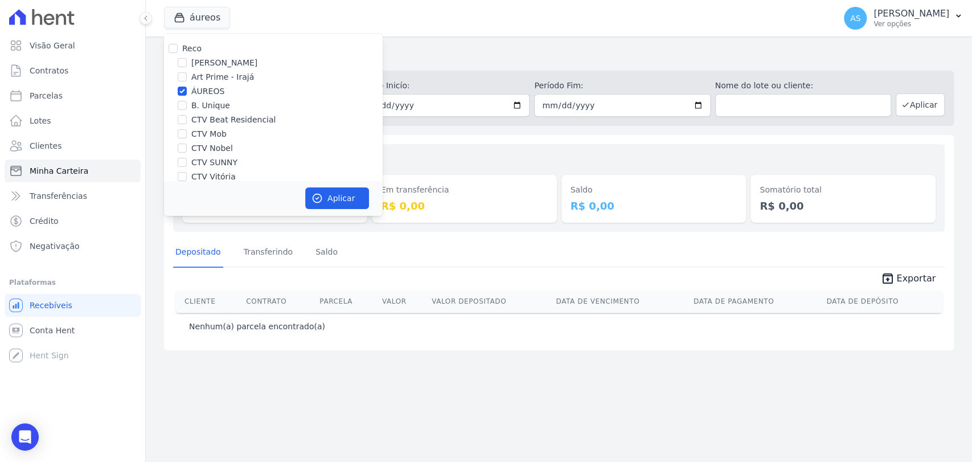
click at [178, 50] on div "Reco" at bounding box center [273, 49] width 219 height 12
click at [170, 47] on input "Reco" at bounding box center [172, 48] width 9 height 9
checkbox input "true"
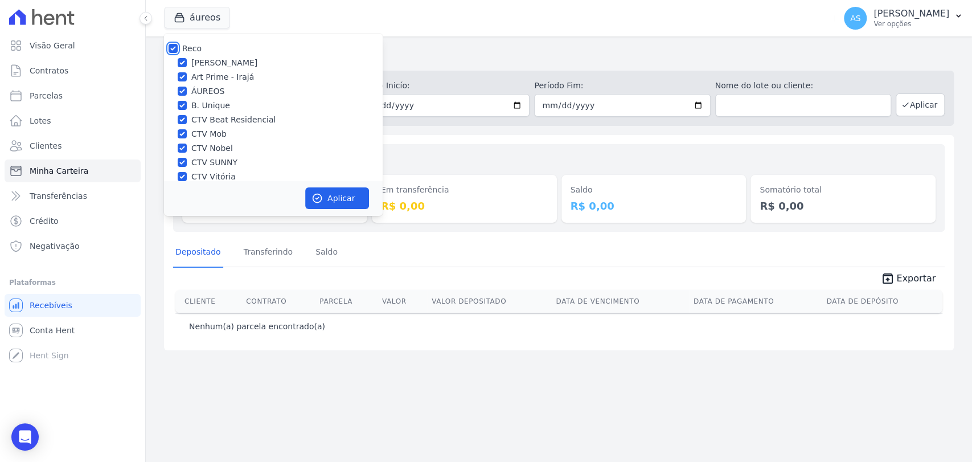
checkbox input "true"
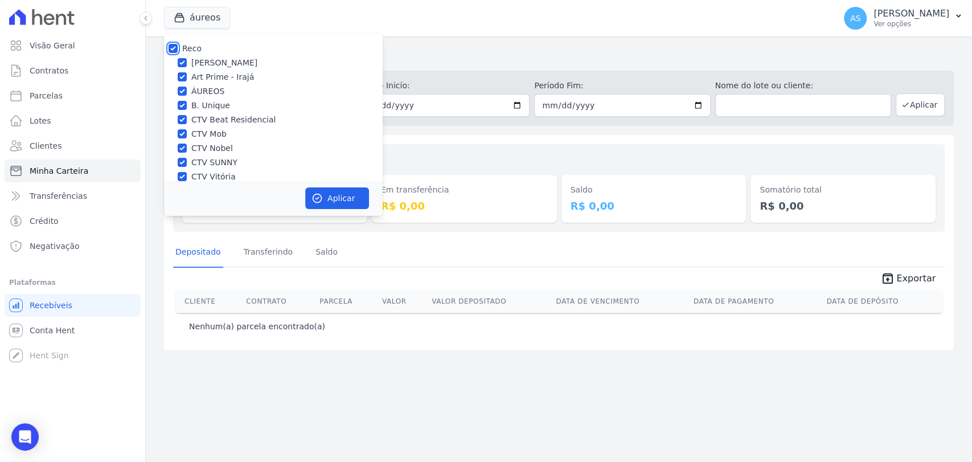
checkbox input "true"
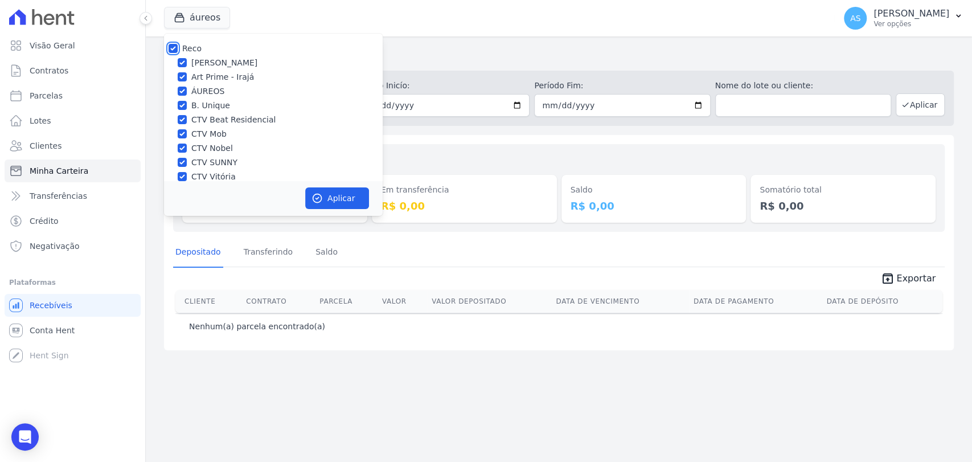
checkbox input "true"
click at [336, 195] on button "Aplicar" at bounding box center [337, 198] width 64 height 22
